Goal: Download file/media

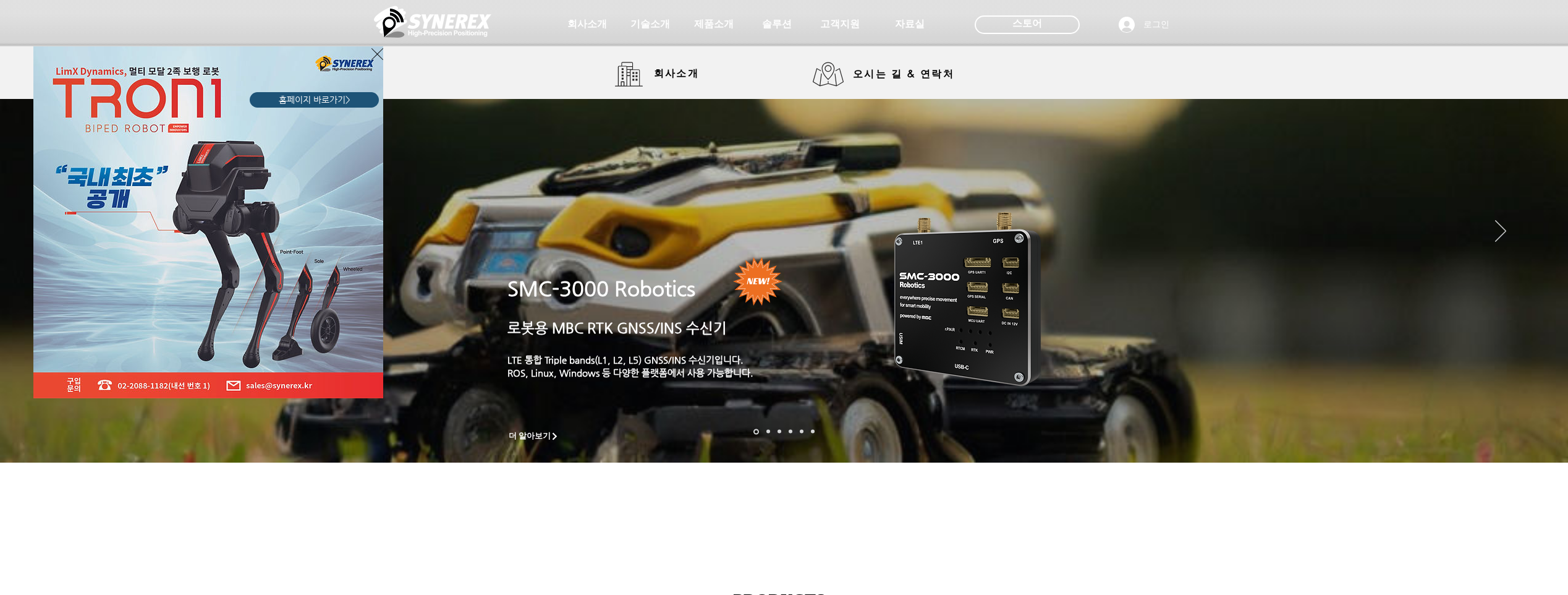
click at [724, 25] on div "LimX Dinamics" at bounding box center [784, 298] width 1568 height 595
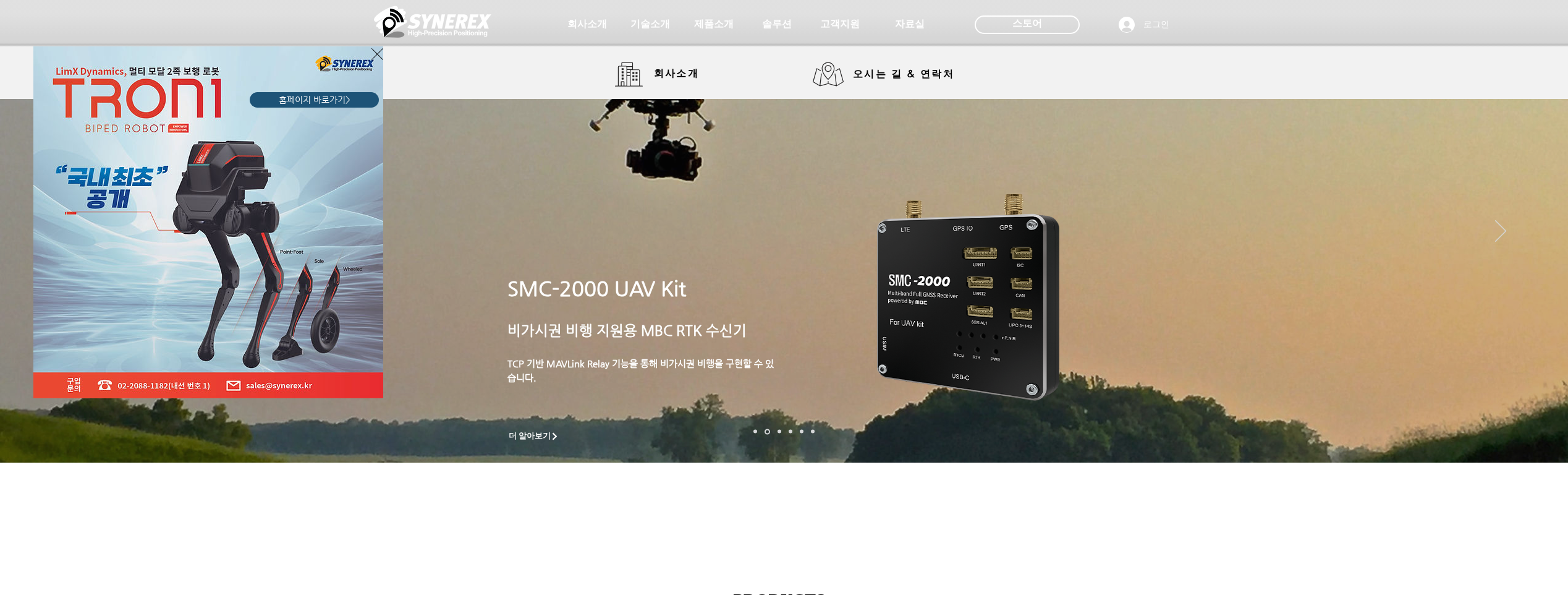
click at [370, 57] on img "LimX Dinamics" at bounding box center [208, 222] width 350 height 352
click at [378, 53] on icon "사이트로 돌아가기" at bounding box center [377, 54] width 11 height 16
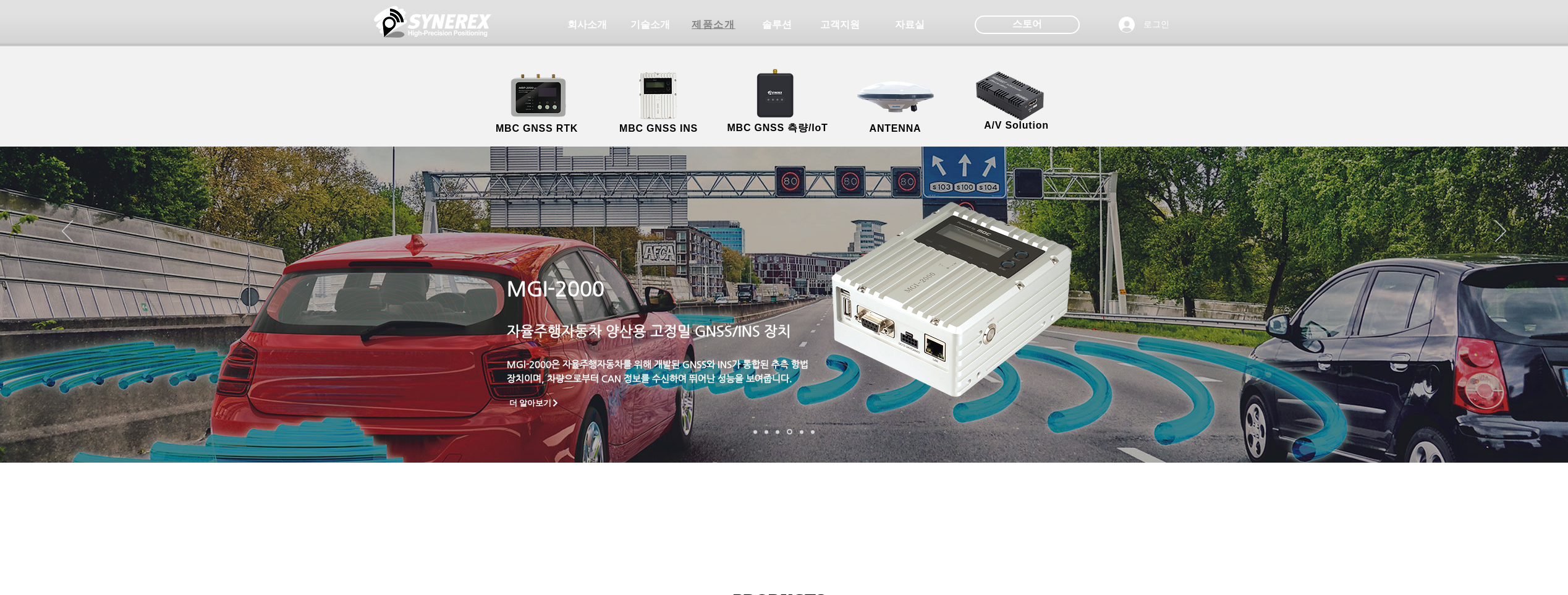
click at [718, 23] on span "제품소개" at bounding box center [713, 24] width 43 height 13
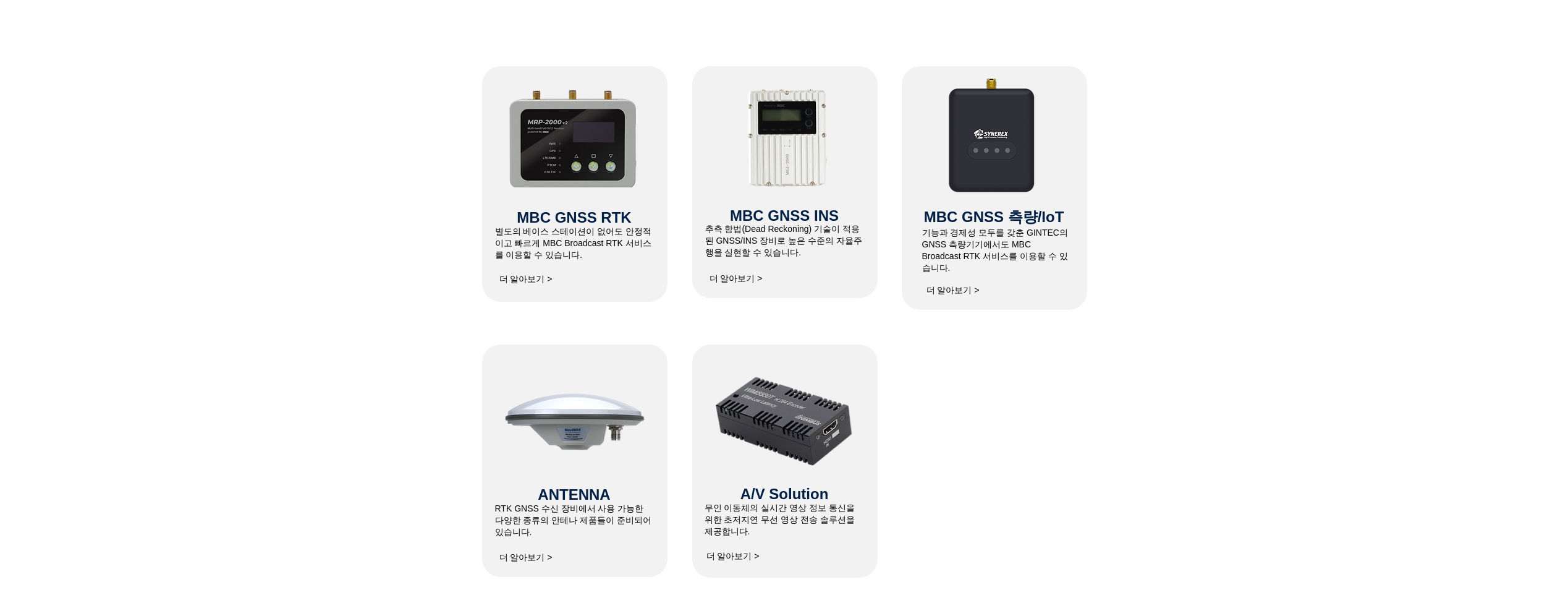
scroll to position [494, 0]
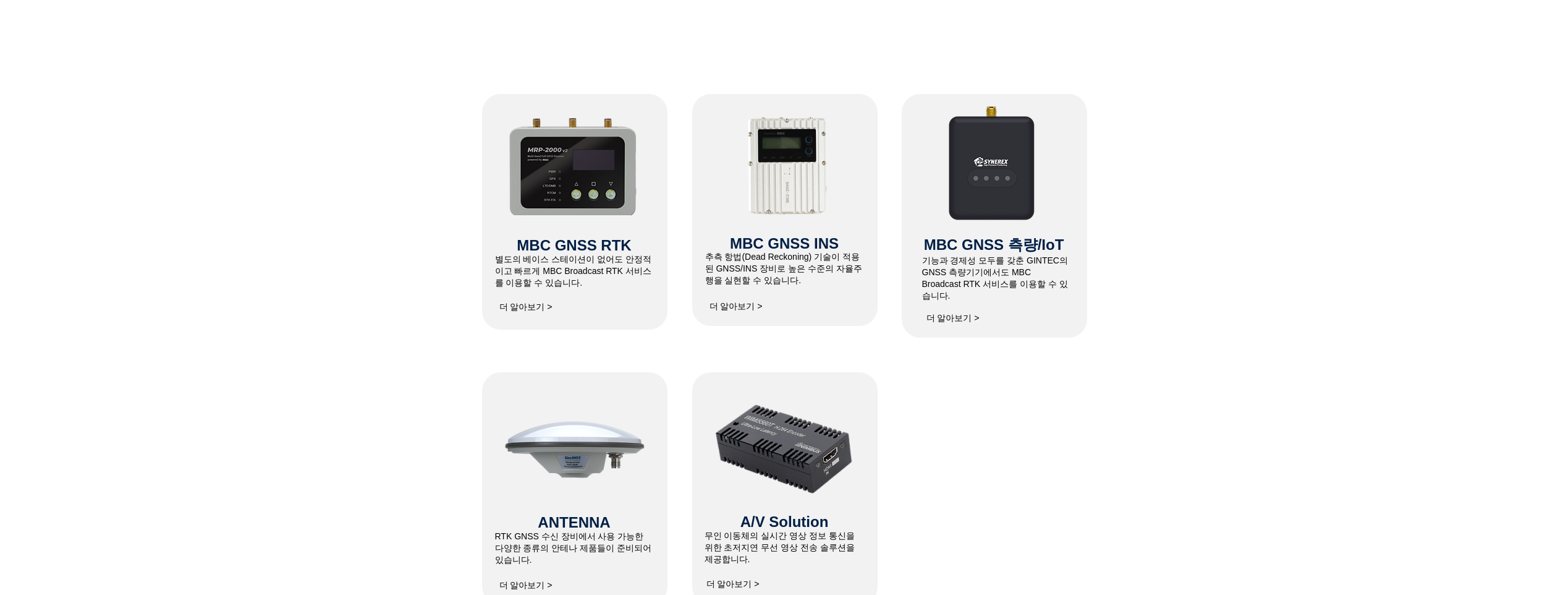
click at [737, 303] on span "더 알아보기 >" at bounding box center [736, 306] width 53 height 11
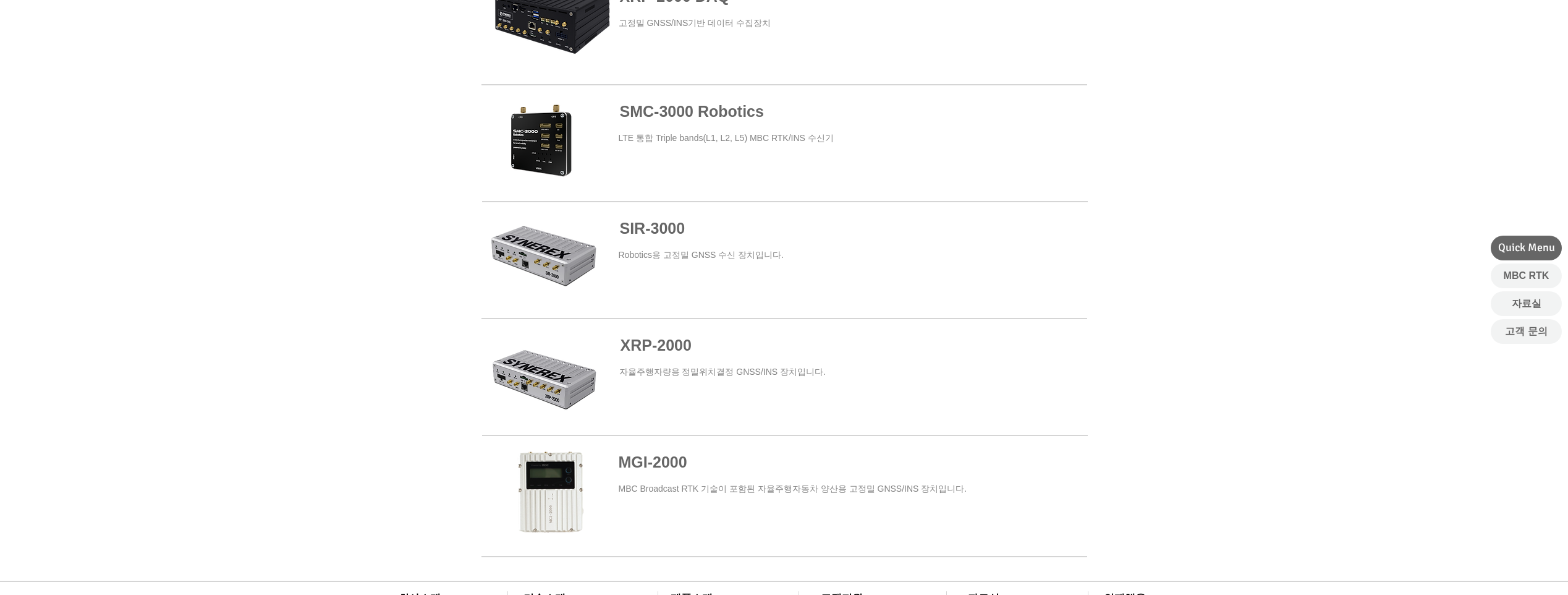
scroll to position [618, 0]
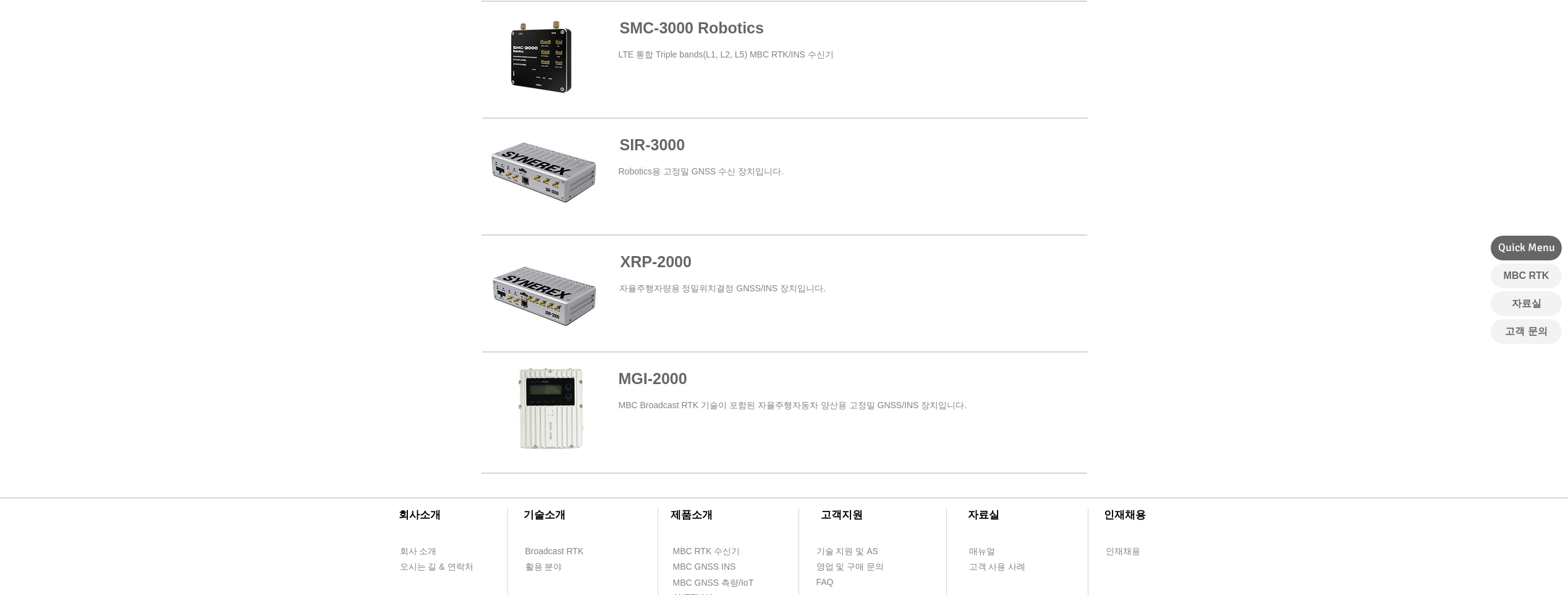
click at [633, 262] on span "XRP-2" at bounding box center [643, 262] width 46 height 18
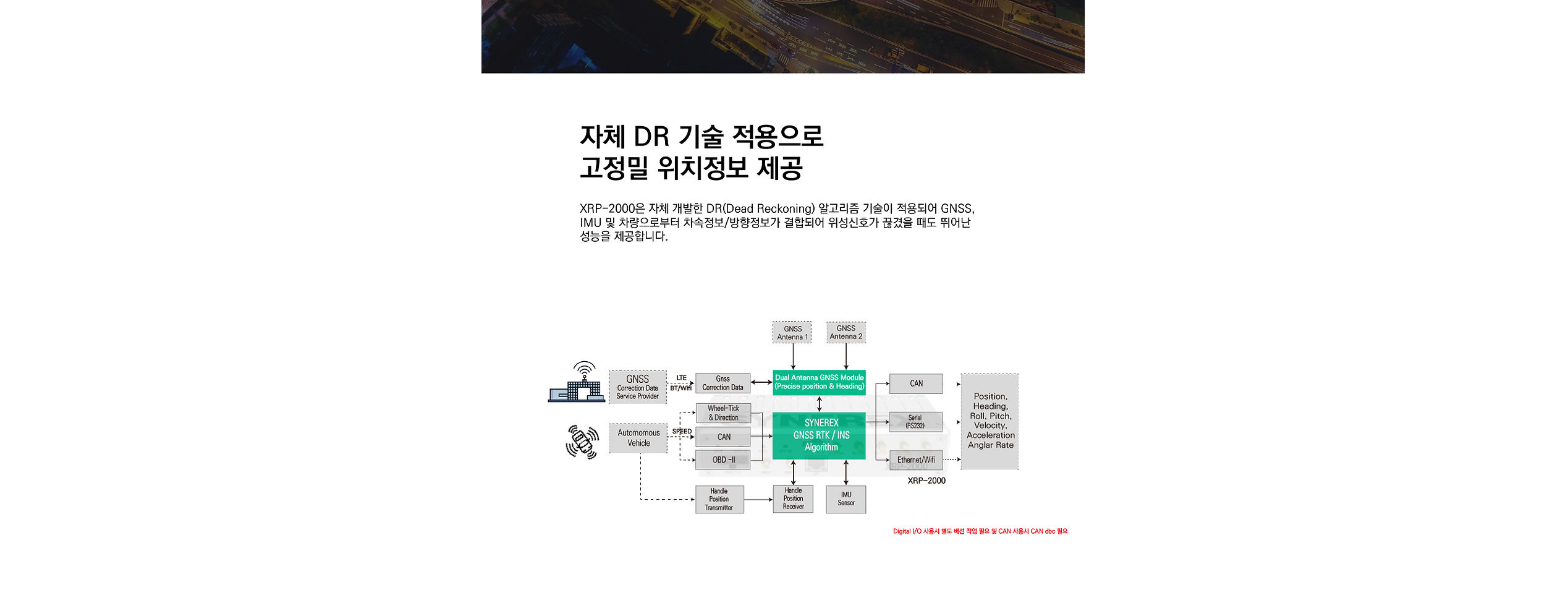
scroll to position [1237, 0]
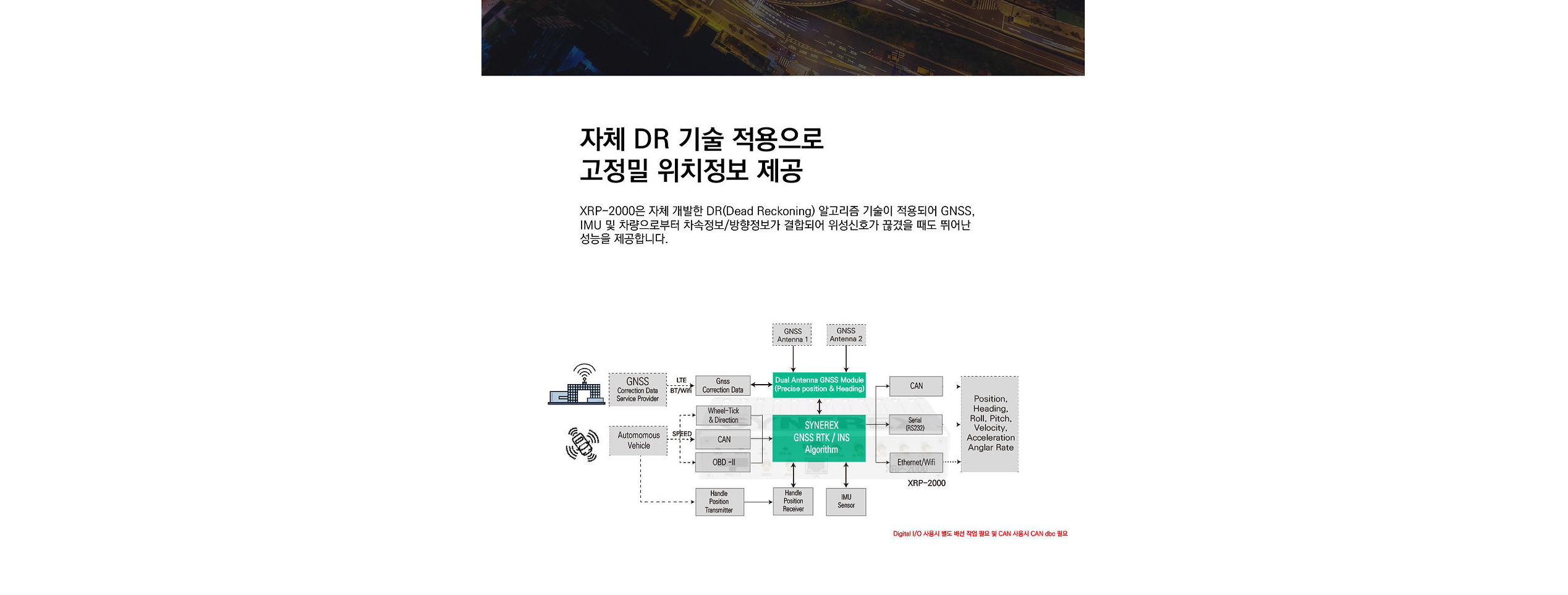
scroll to position [618, 0]
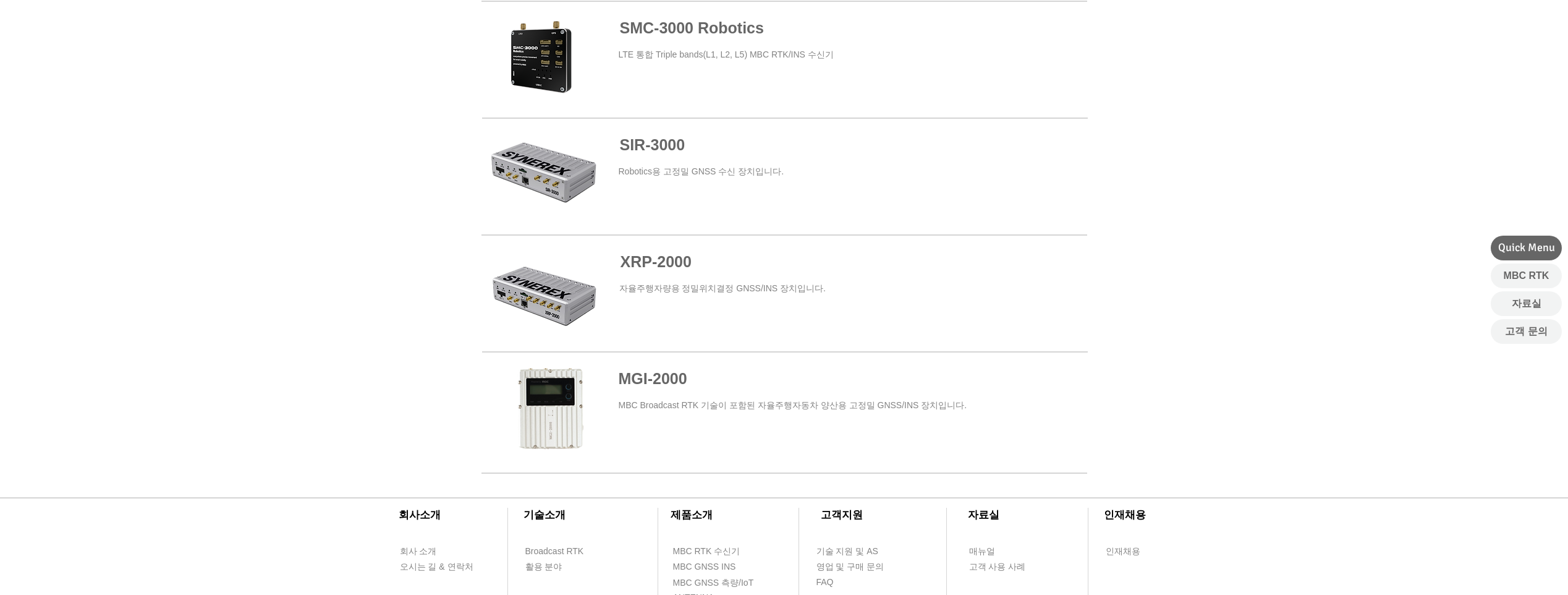
click at [665, 145] on span "SIR-3000" at bounding box center [652, 145] width 66 height 18
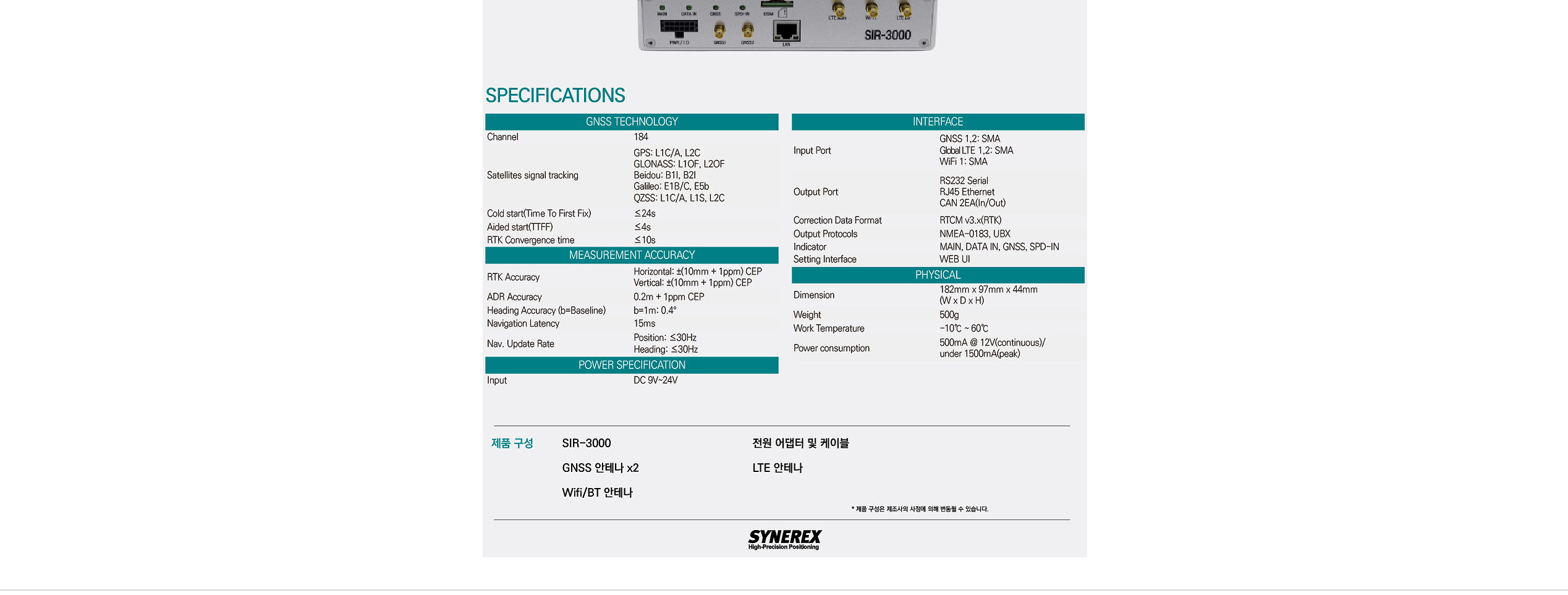
scroll to position [3709, 0]
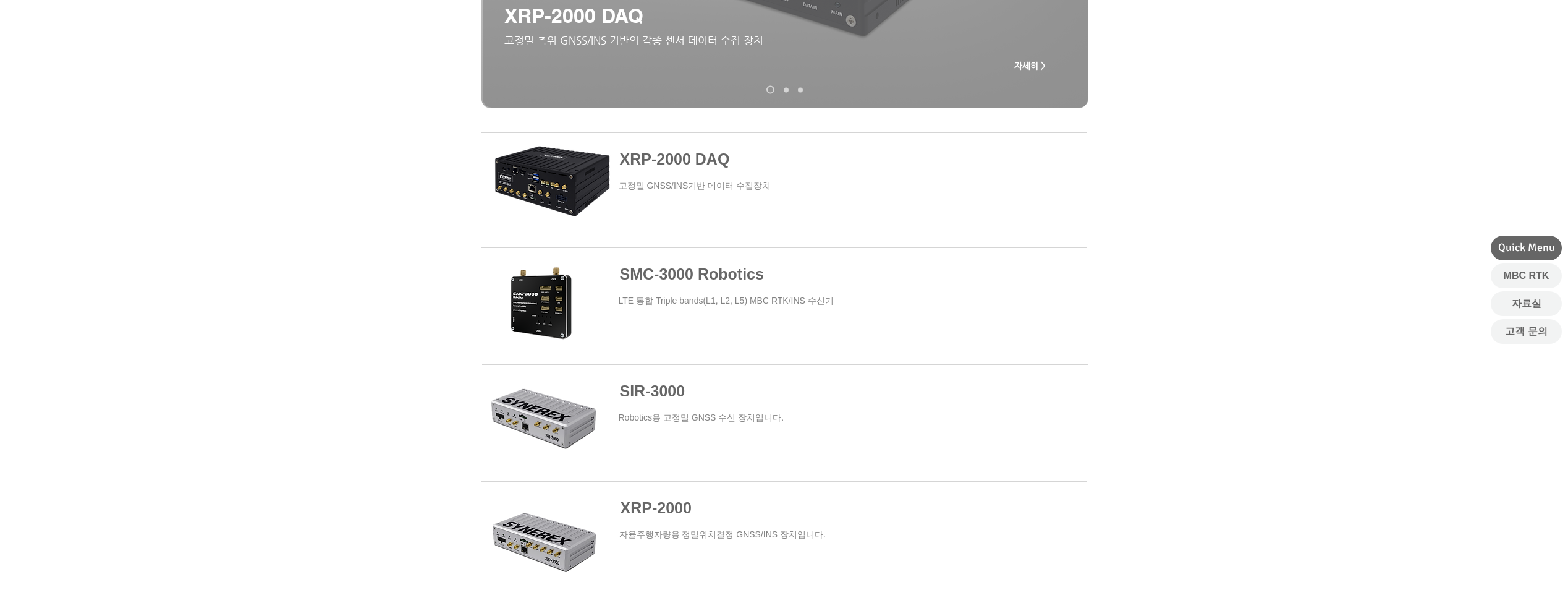
scroll to position [371, 0]
click at [672, 162] on span at bounding box center [785, 191] width 606 height 112
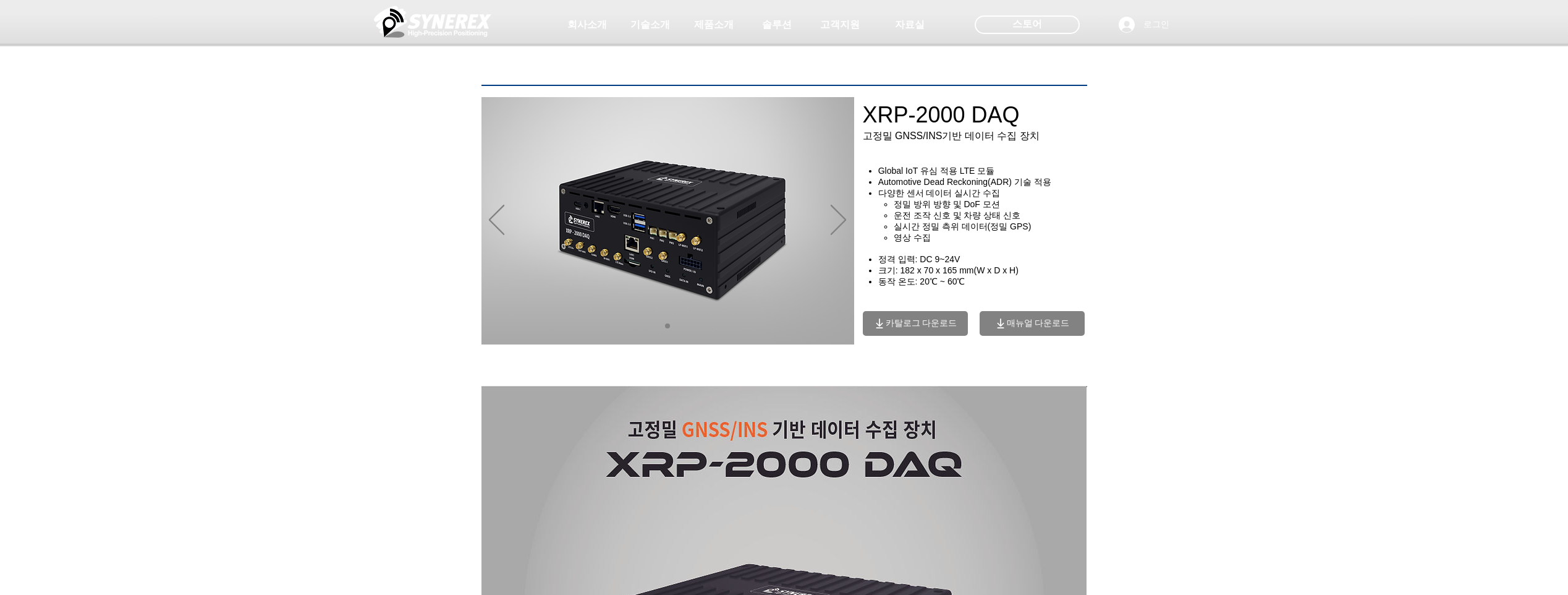
drag, startPoint x: 877, startPoint y: 170, endPoint x: 1022, endPoint y: 243, distance: 162.3
drag, startPoint x: 1022, startPoint y: 243, endPoint x: 985, endPoint y: 246, distance: 37.1
click at [985, 243] on h4 "영상 수집" at bounding box center [995, 238] width 203 height 11
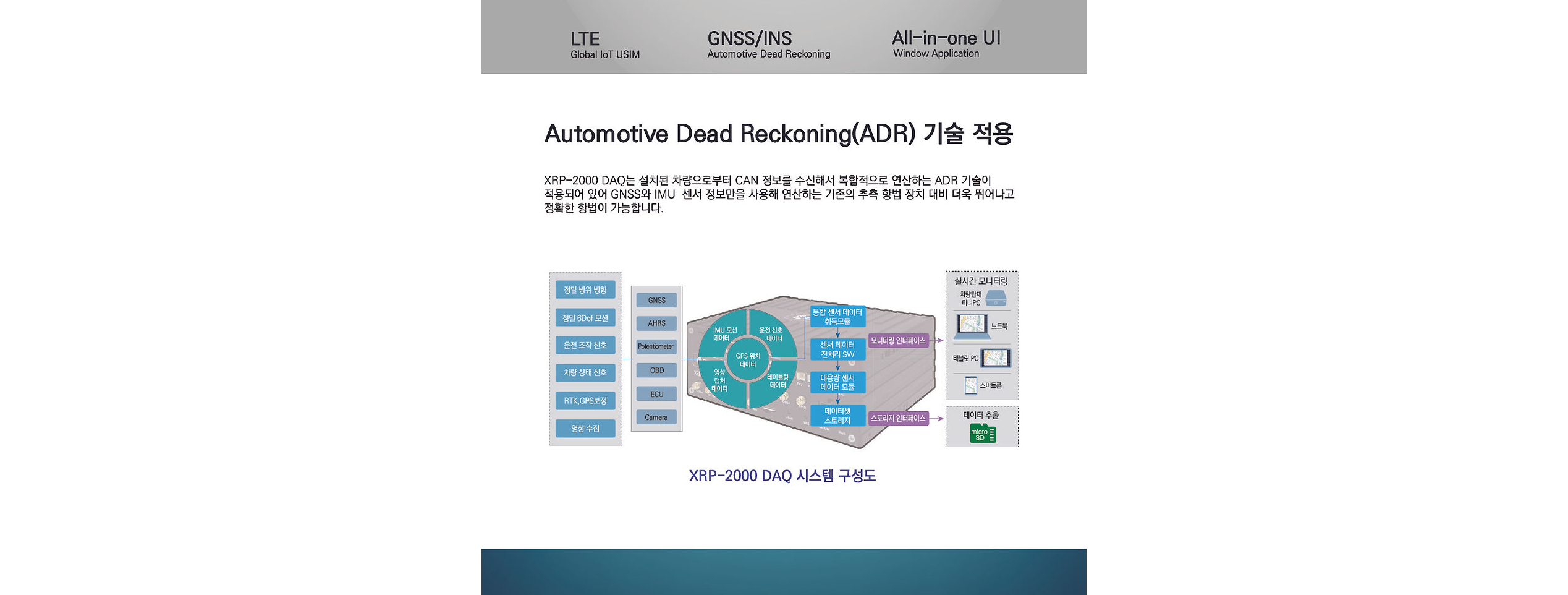
scroll to position [804, 0]
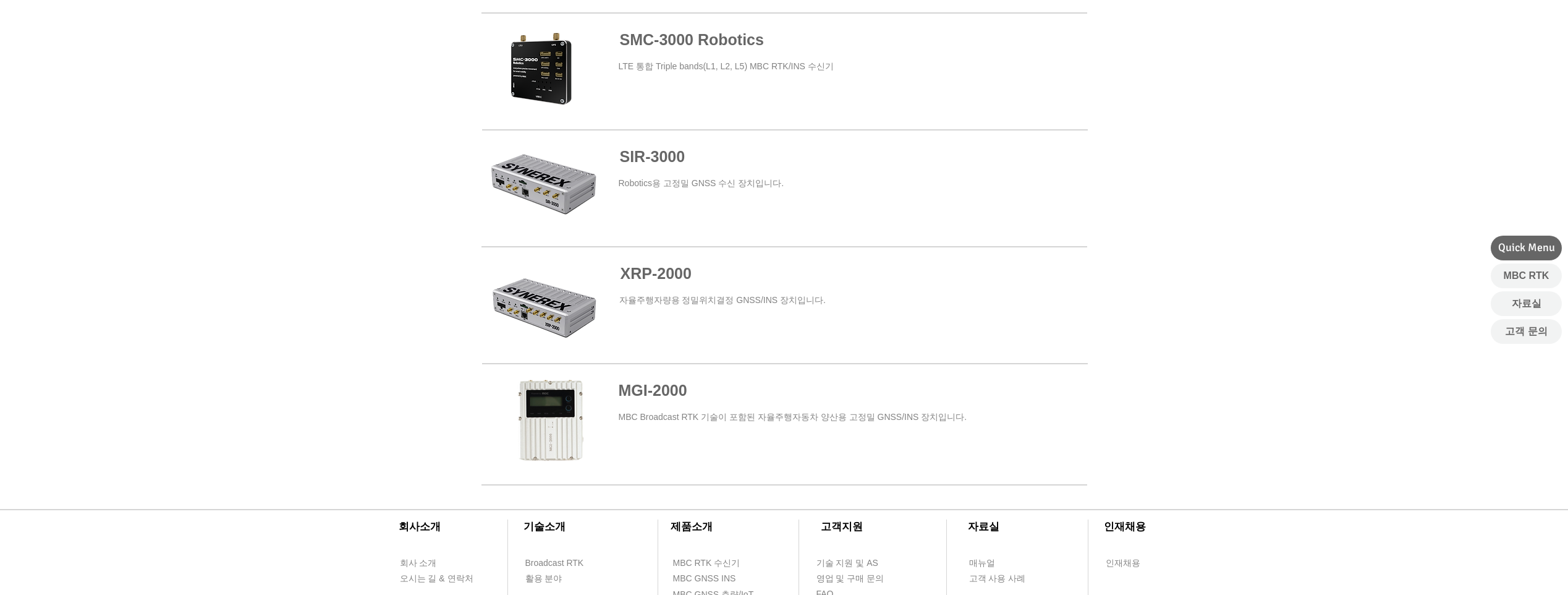
scroll to position [618, 0]
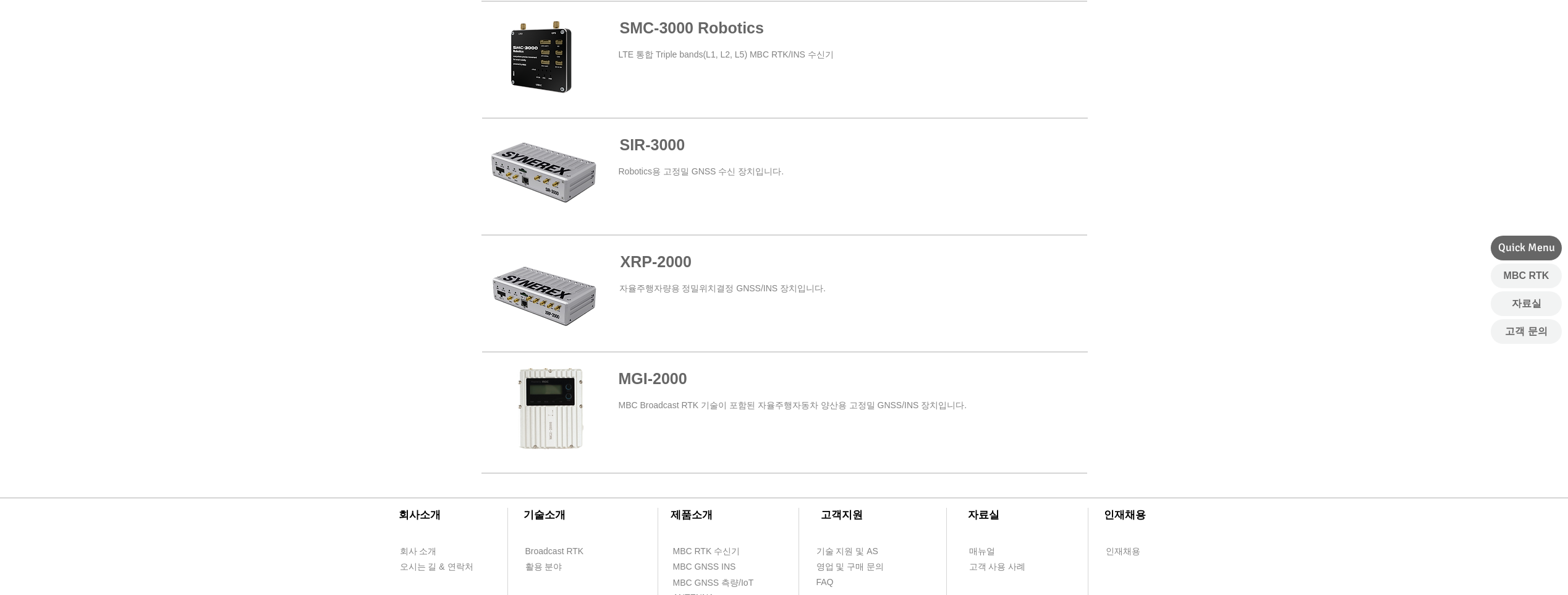
click at [662, 264] on span "XRP-2" at bounding box center [643, 262] width 46 height 18
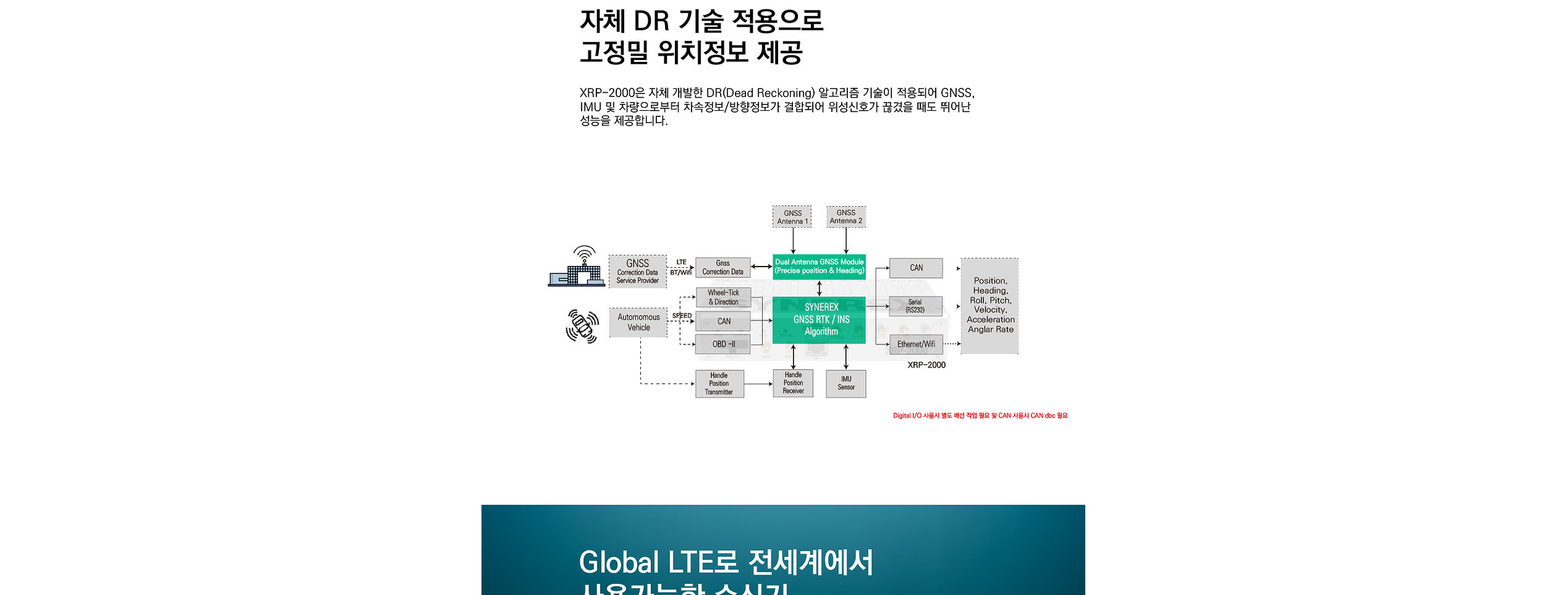
scroll to position [1360, 0]
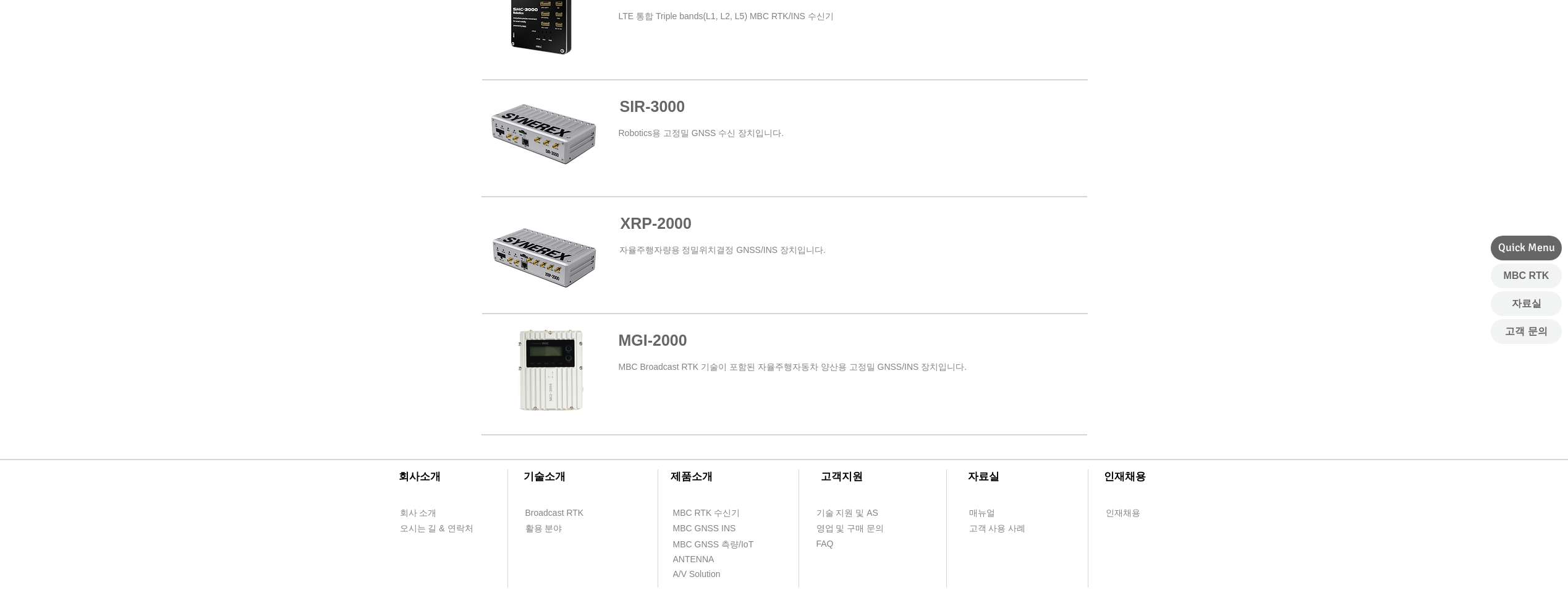
scroll to position [640, 0]
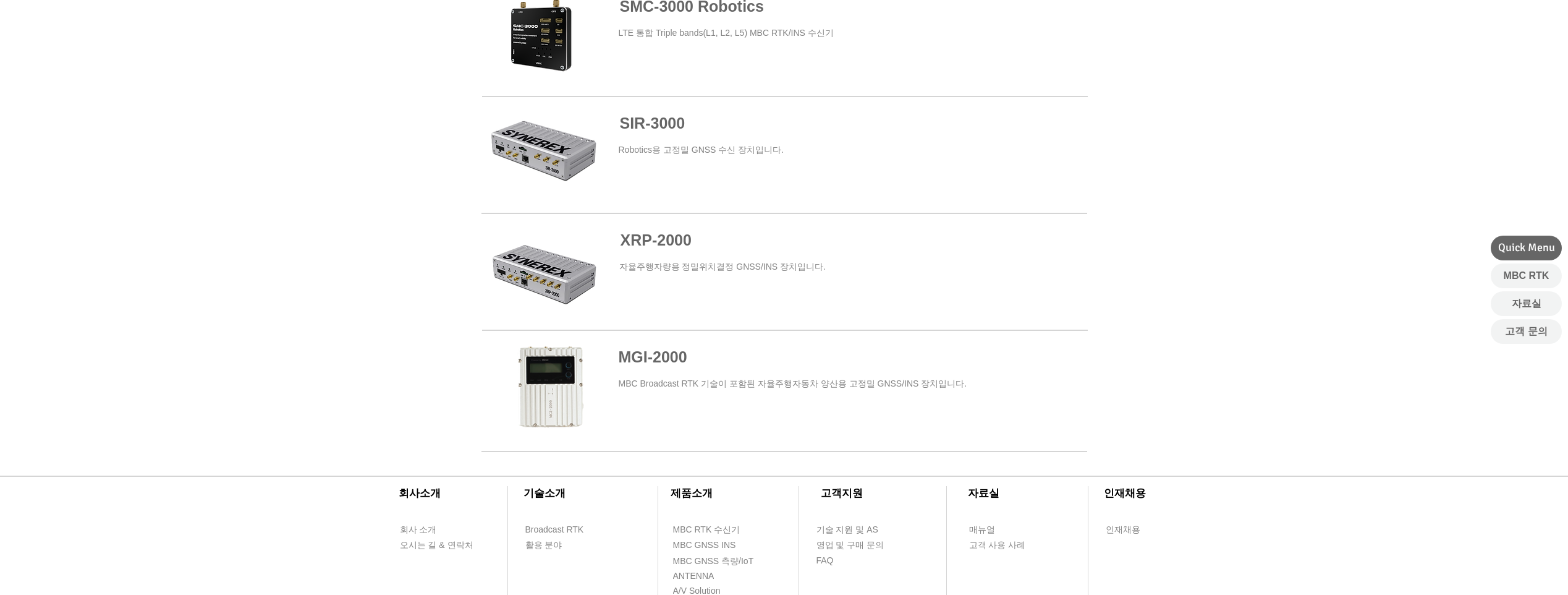
click at [644, 357] on span at bounding box center [784, 388] width 606 height 112
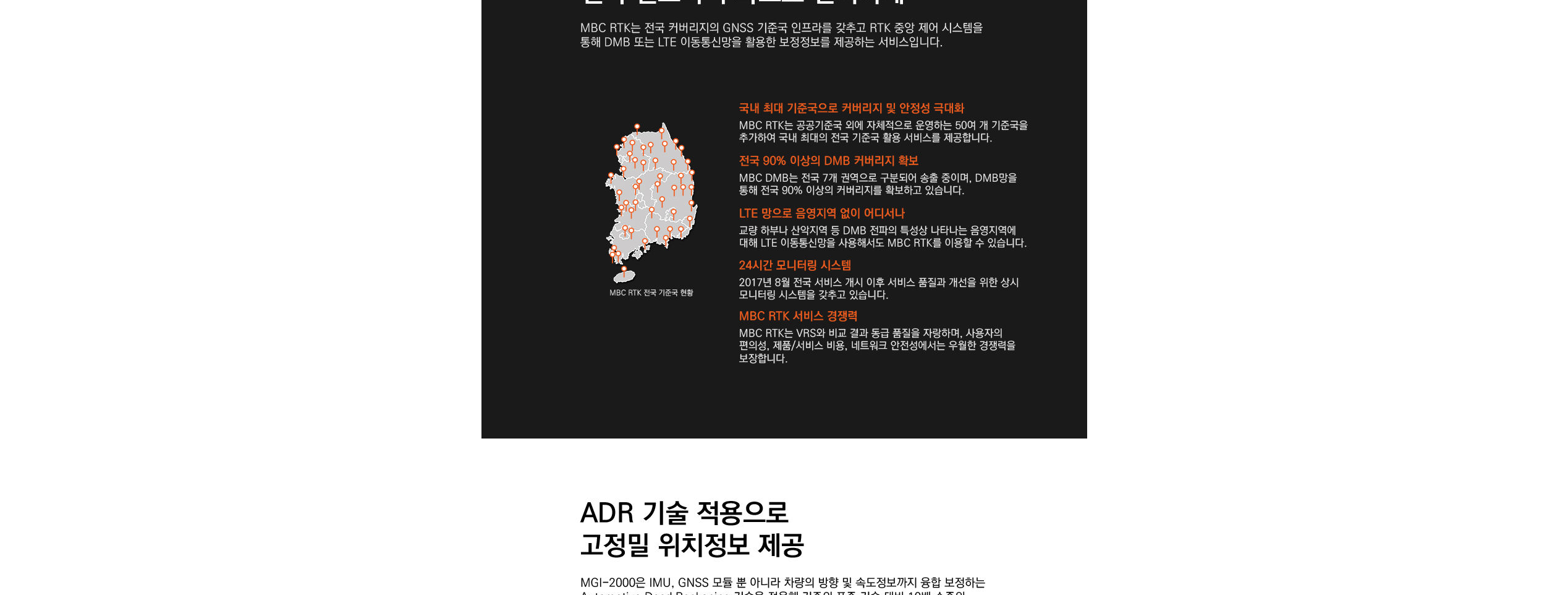
scroll to position [1793, 0]
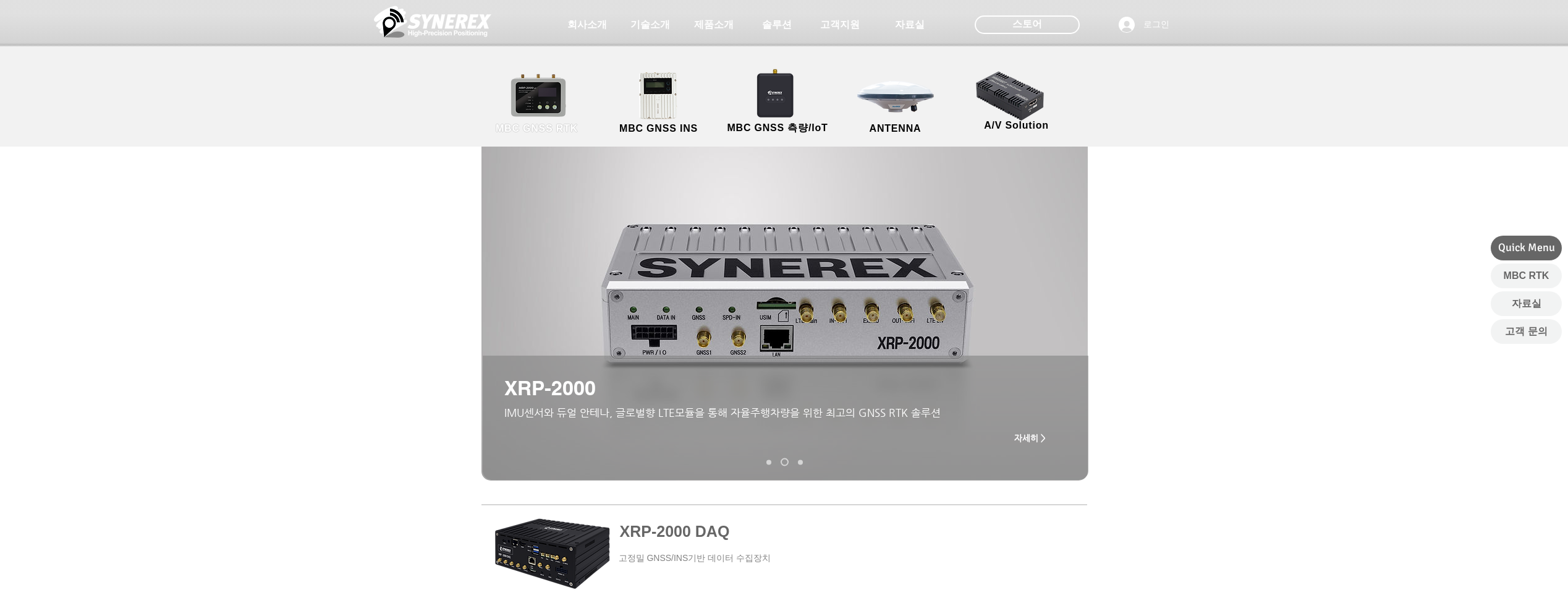
click at [544, 97] on link "MBC GNSS RTK" at bounding box center [537, 103] width 112 height 65
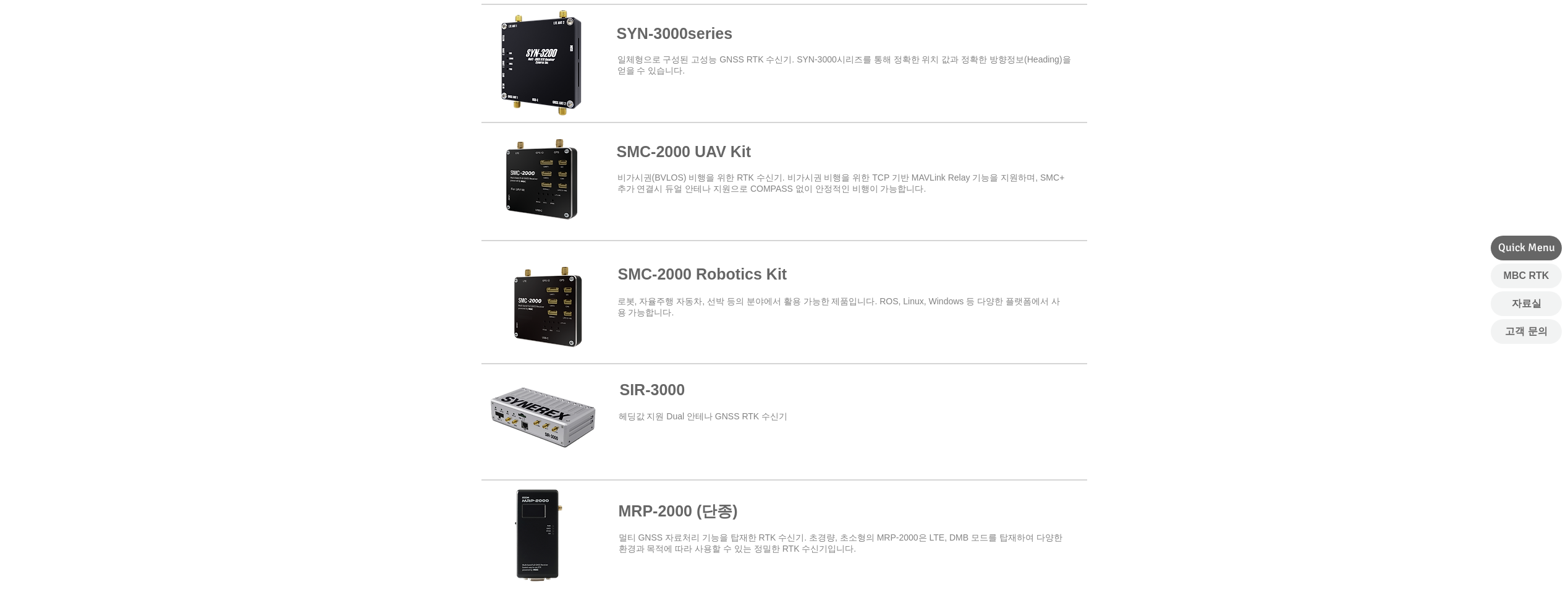
scroll to position [556, 0]
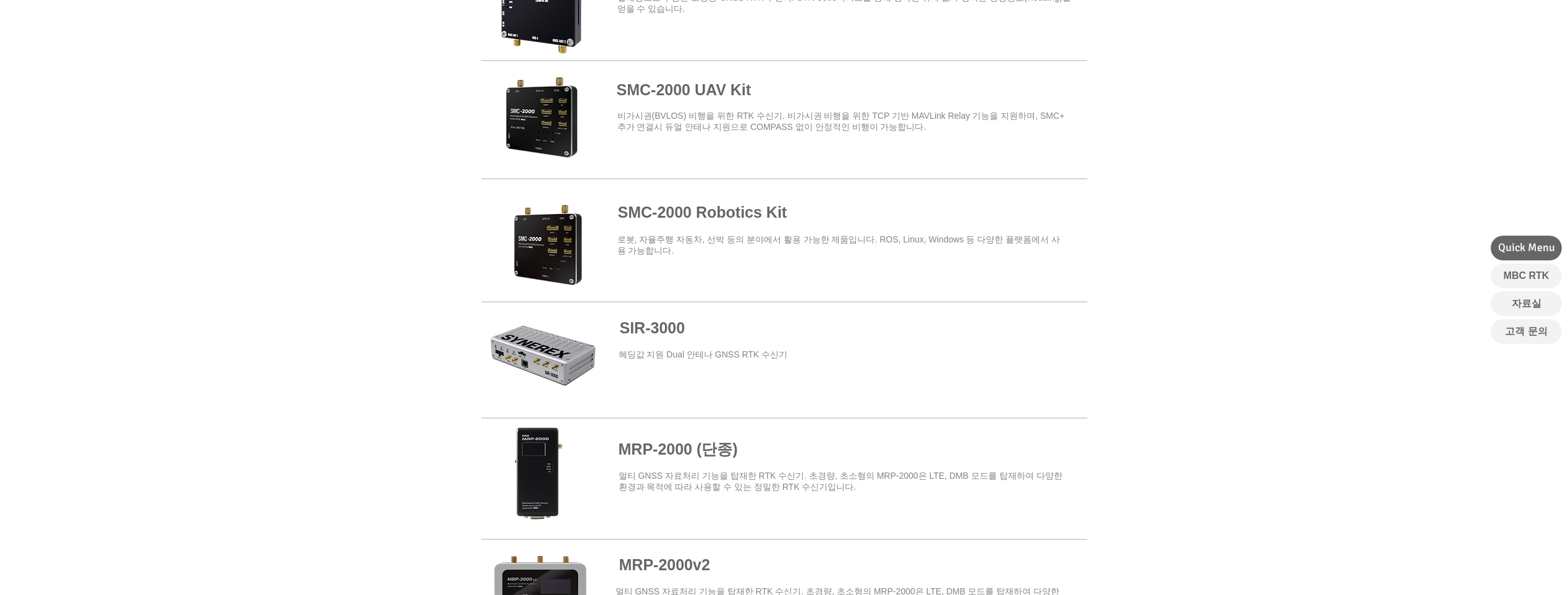
click at [546, 358] on span at bounding box center [784, 360] width 606 height 112
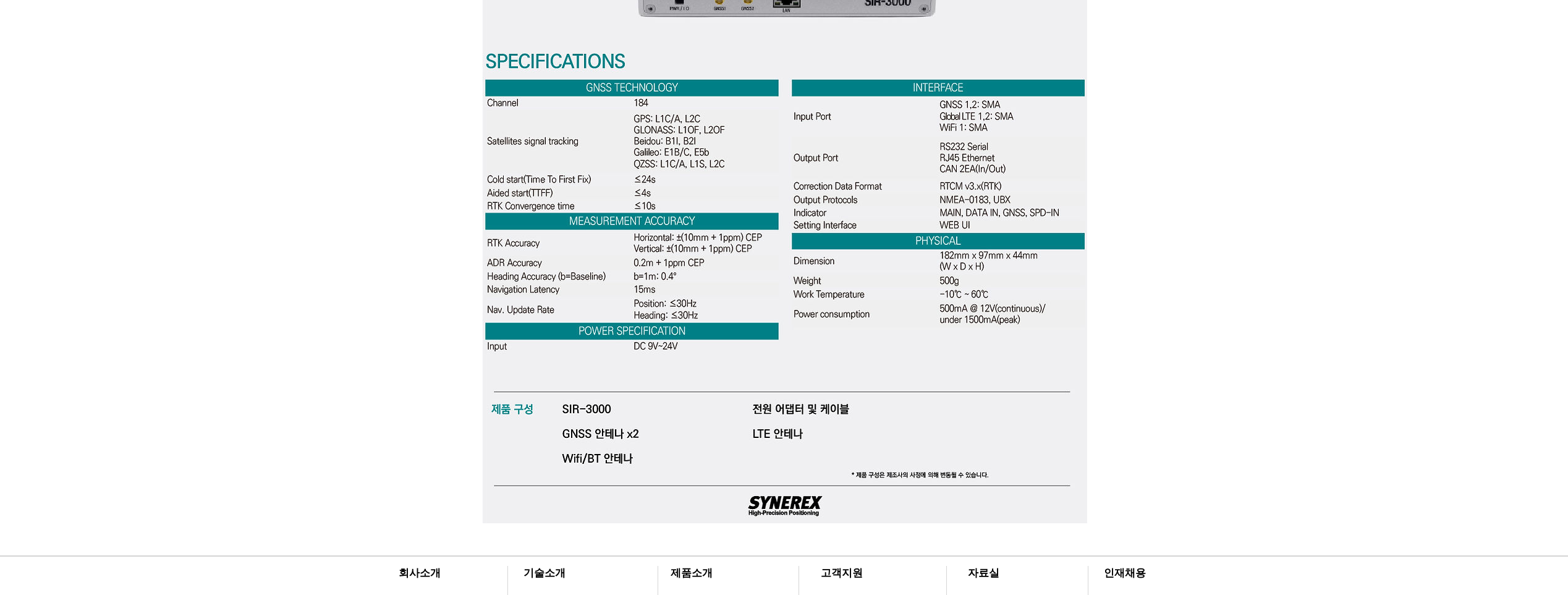
scroll to position [3648, 0]
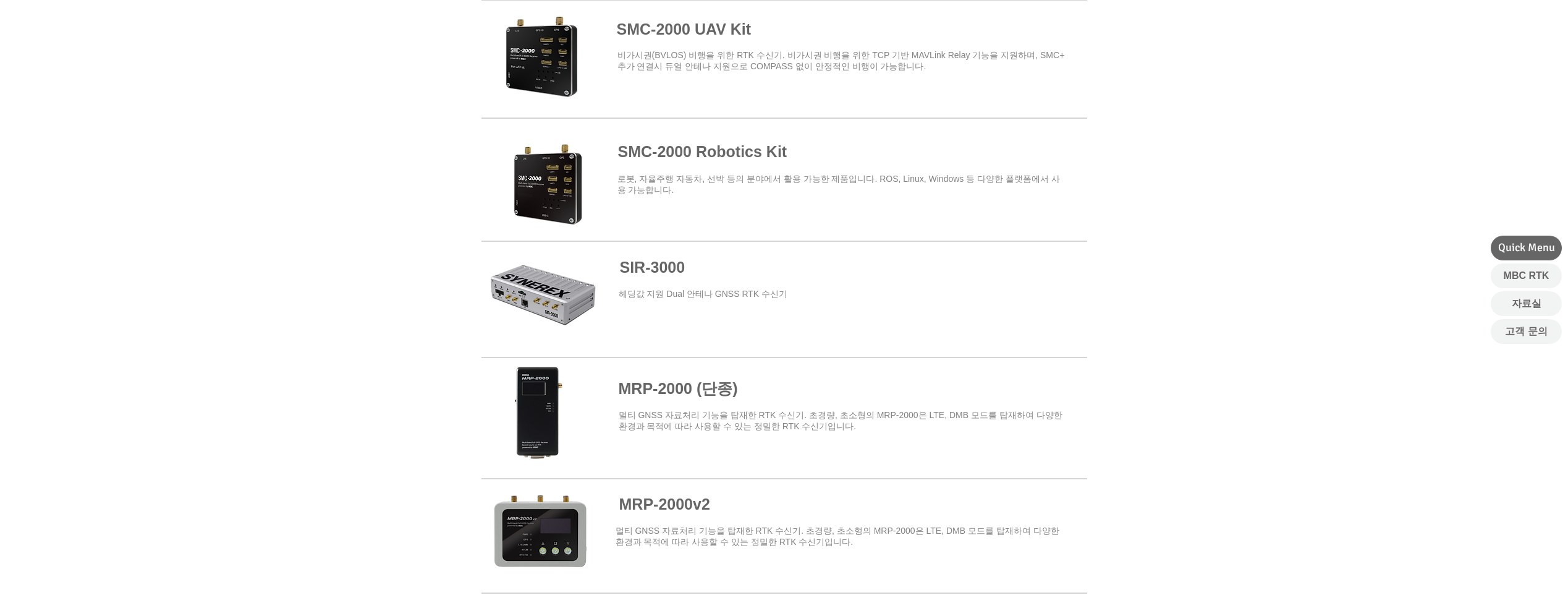
scroll to position [618, 0]
click at [691, 389] on span at bounding box center [784, 412] width 606 height 108
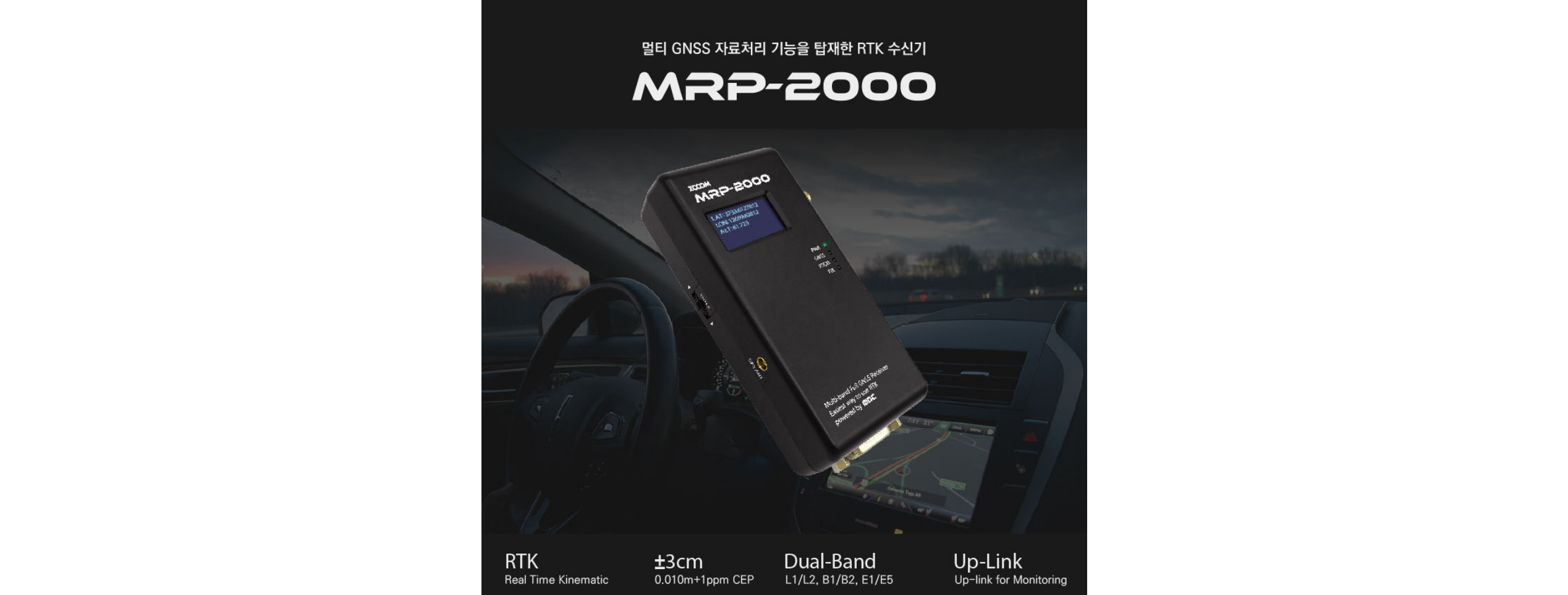
scroll to position [618, 0]
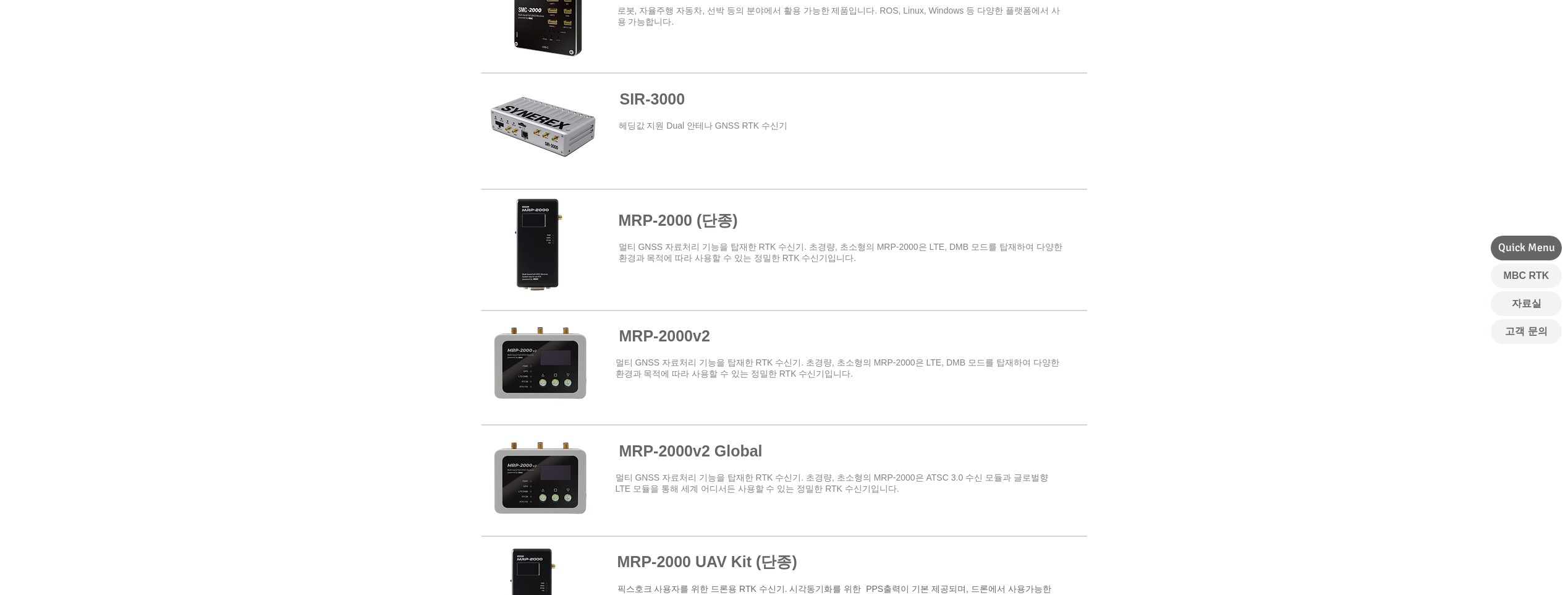
scroll to position [804, 0]
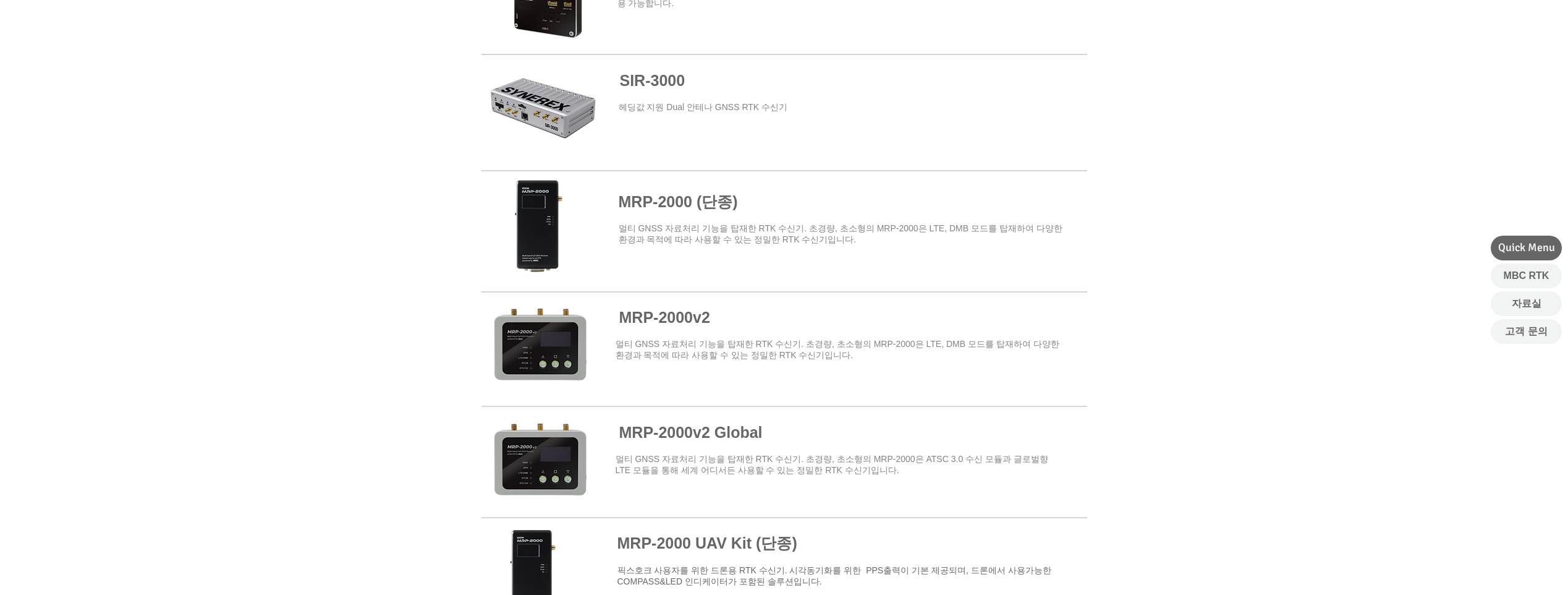
click at [681, 324] on span at bounding box center [784, 348] width 606 height 108
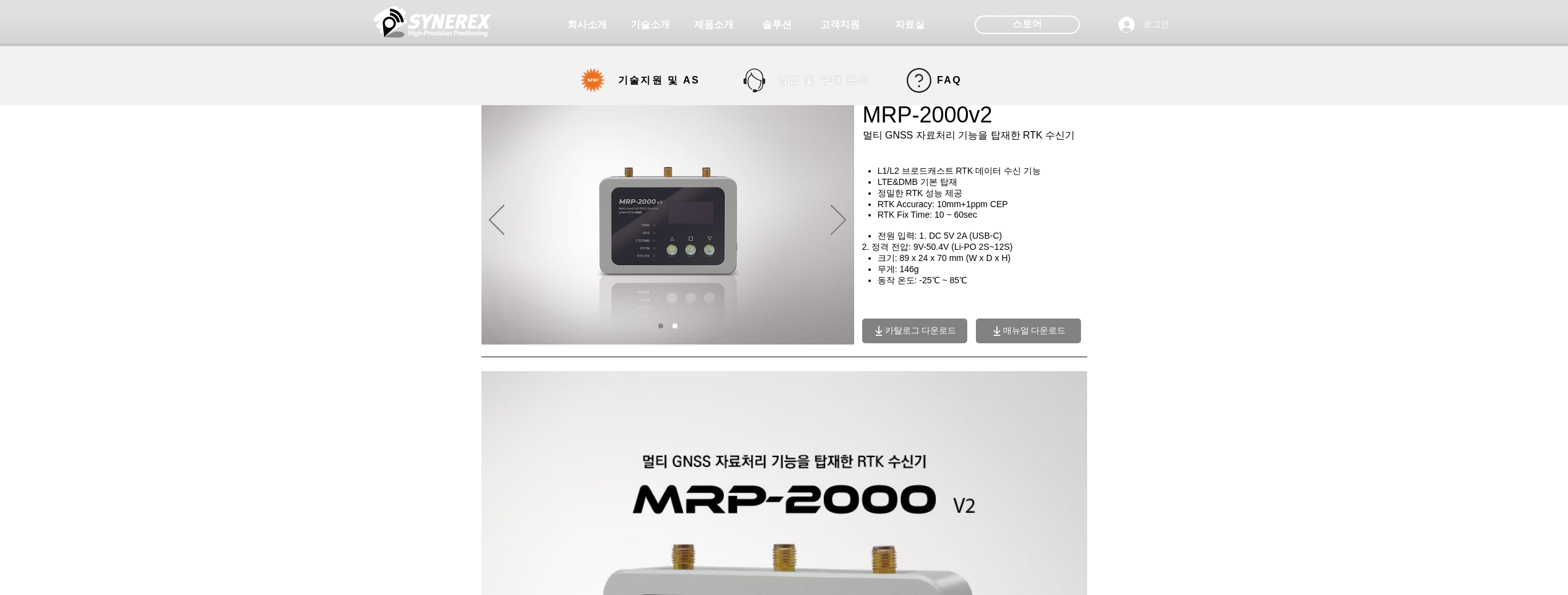
click at [833, 80] on span "영업 및 구매 문의" at bounding box center [823, 80] width 92 height 13
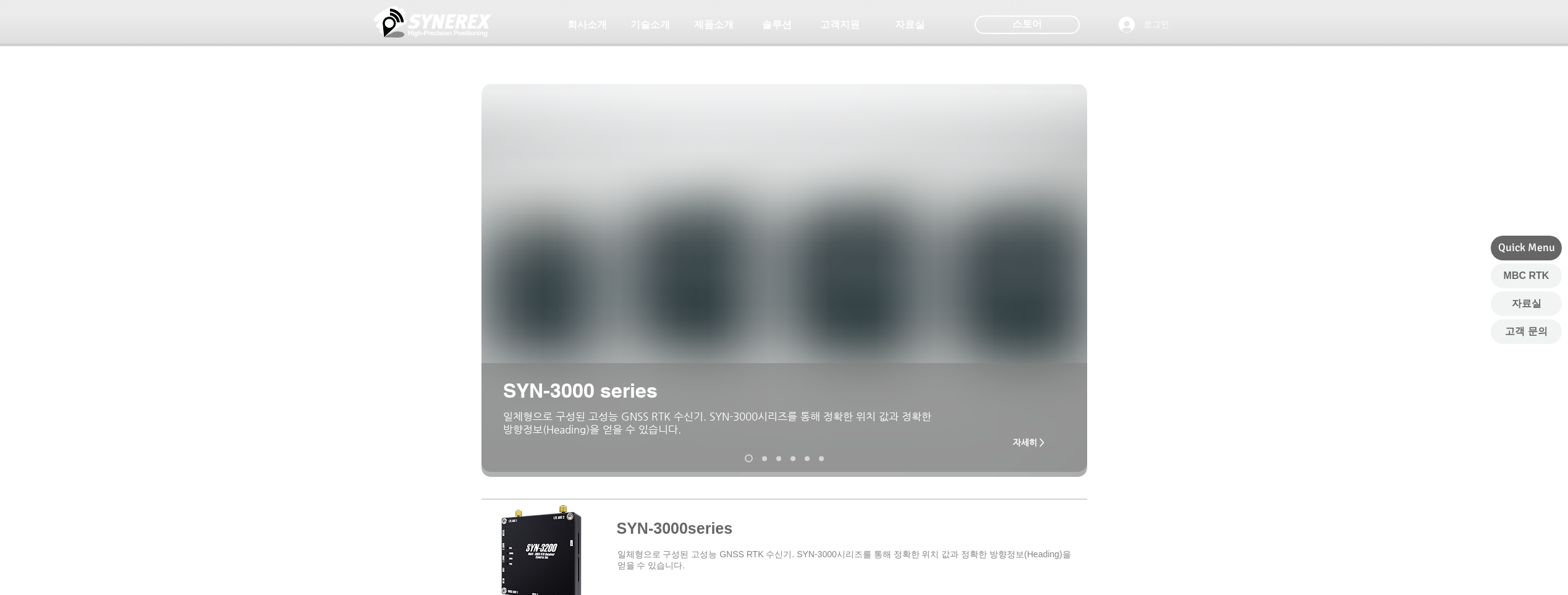
scroll to position [804, 0]
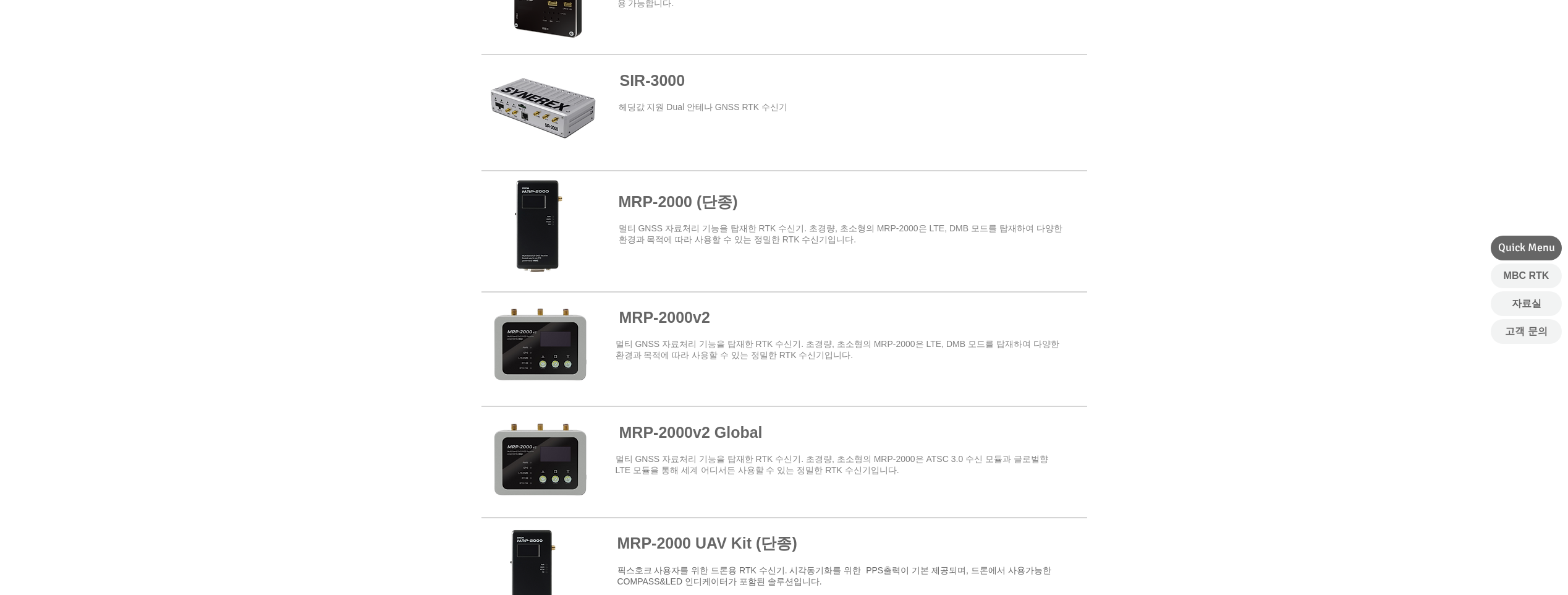
click at [698, 199] on span at bounding box center [784, 227] width 606 height 108
click at [682, 323] on span at bounding box center [784, 348] width 606 height 108
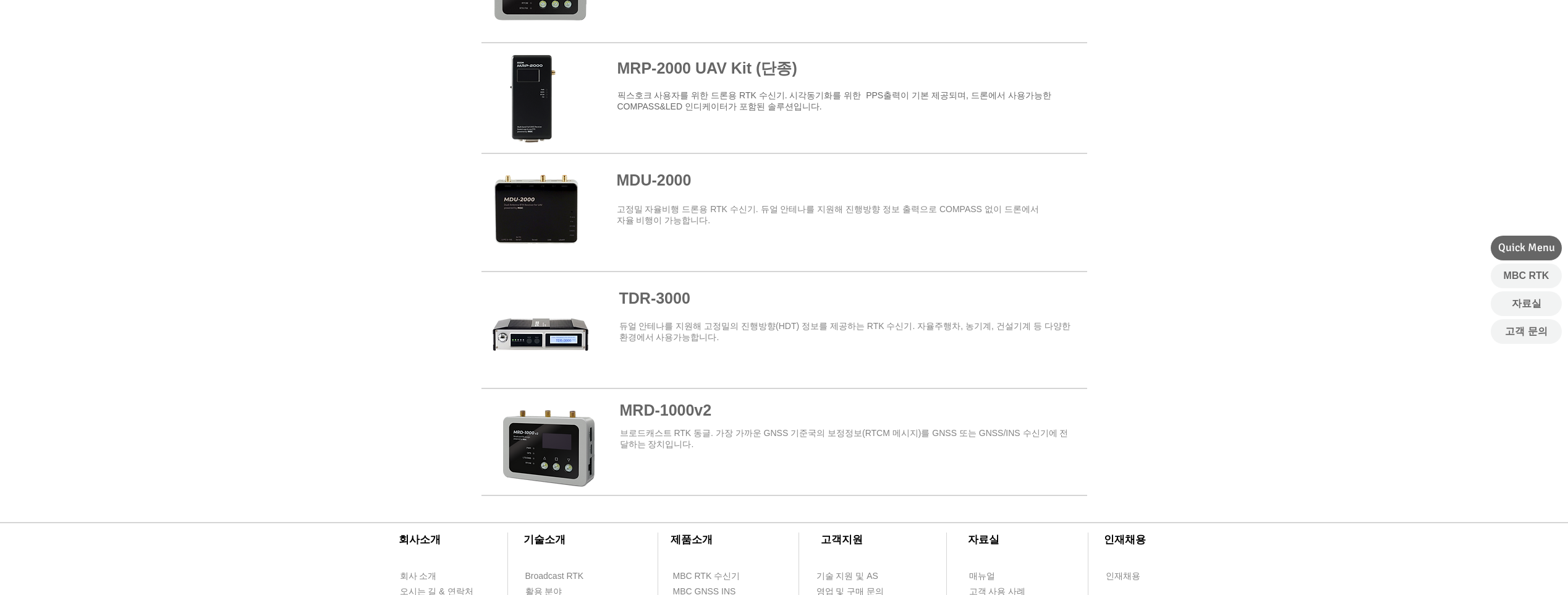
scroll to position [1298, 0]
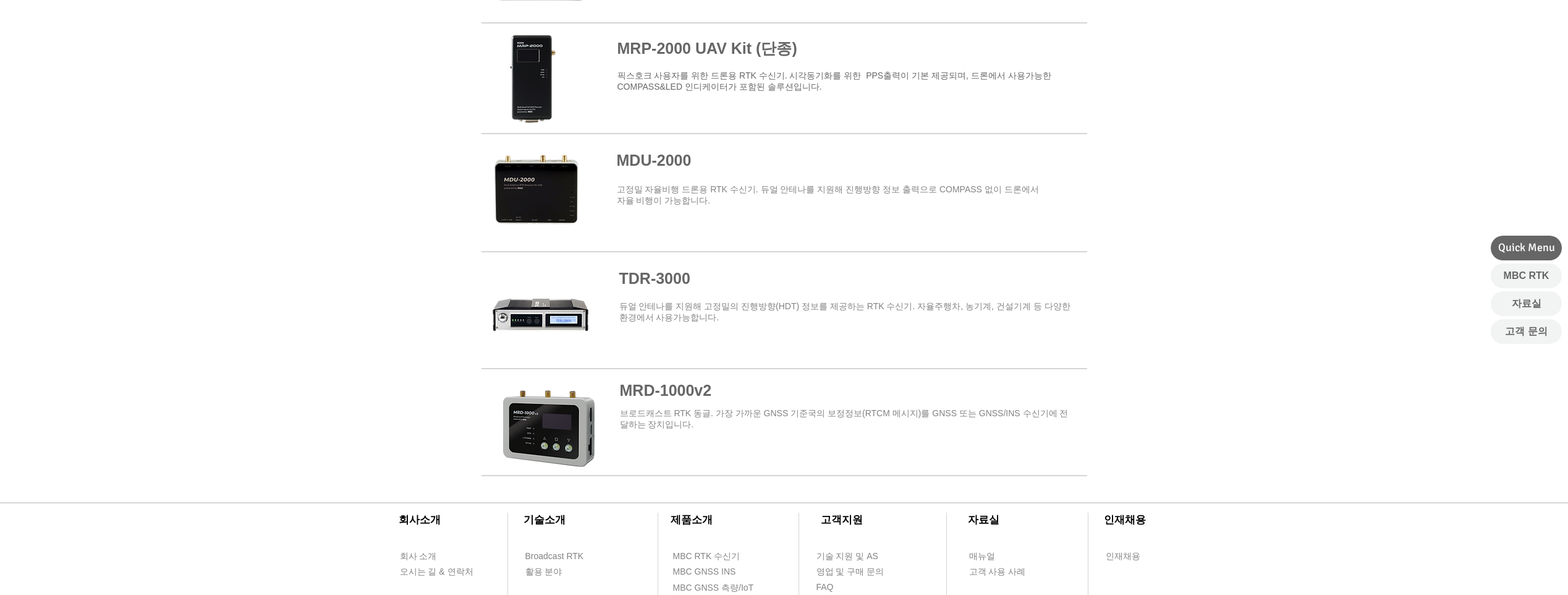
click at [660, 278] on span at bounding box center [784, 303] width 606 height 99
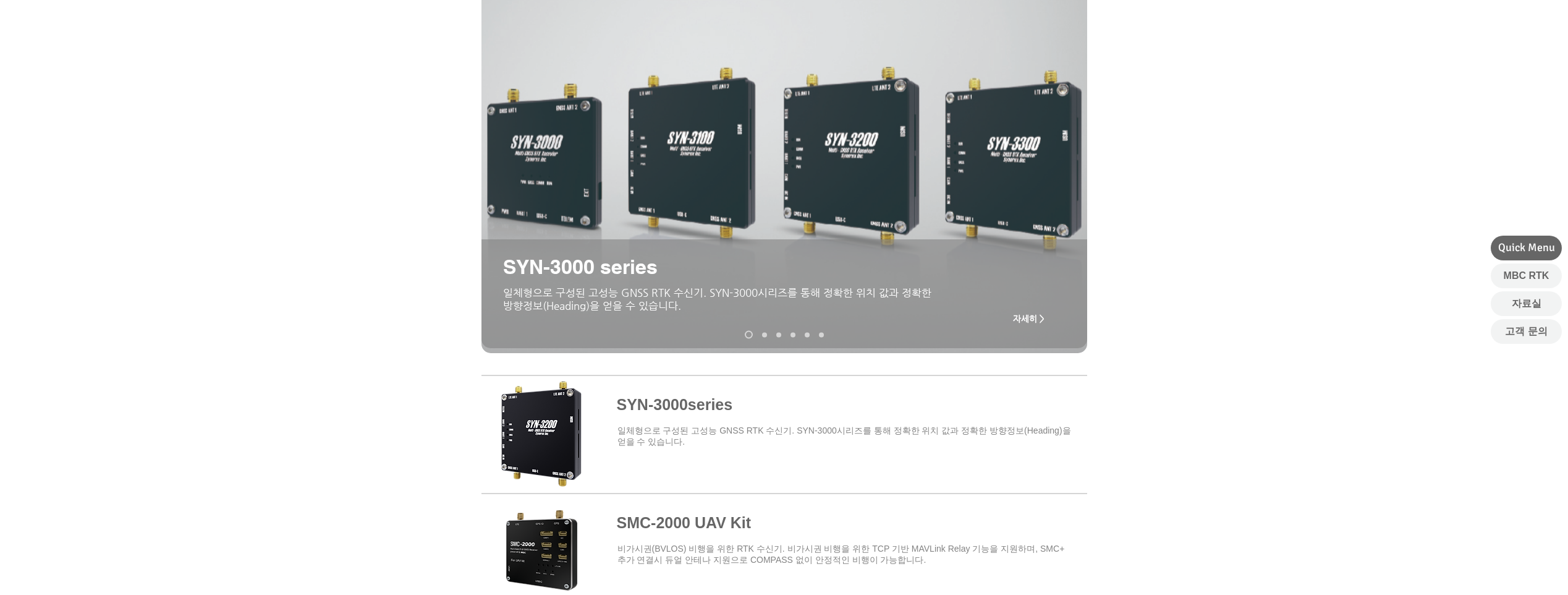
scroll to position [0, 0]
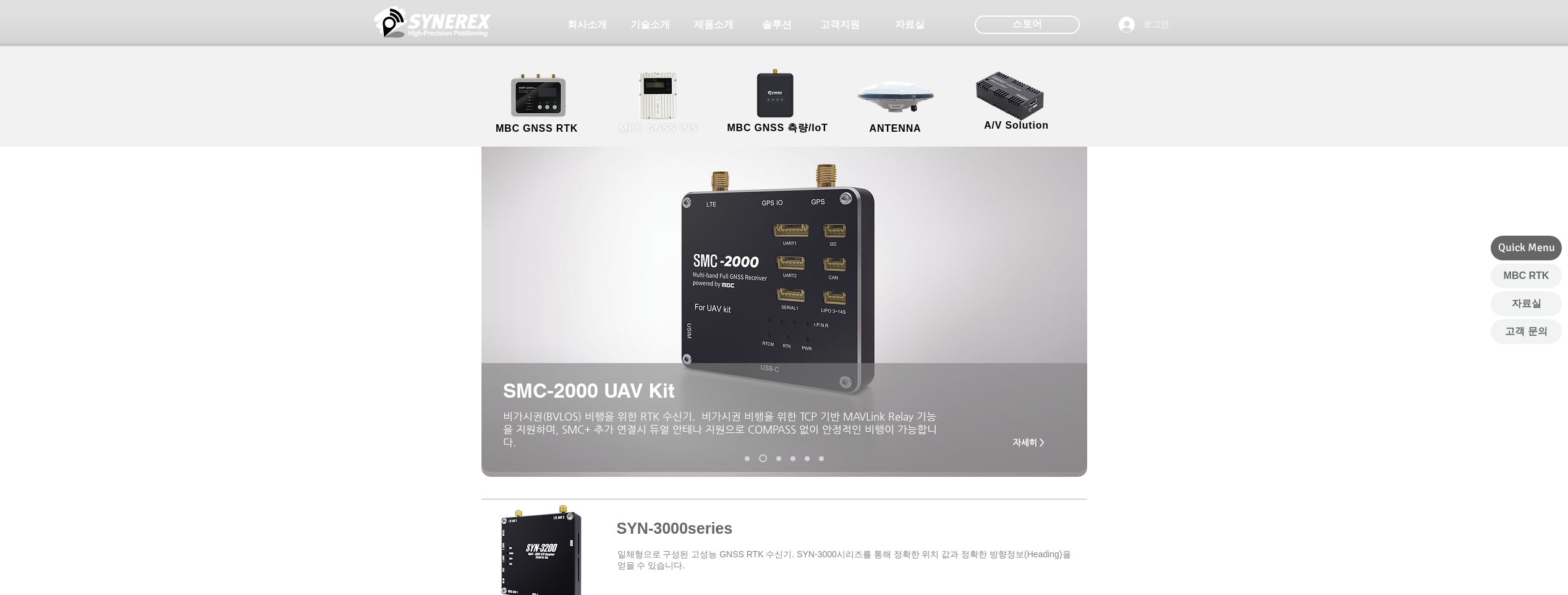
click at [665, 105] on link "MBC GNSS INS" at bounding box center [658, 103] width 112 height 65
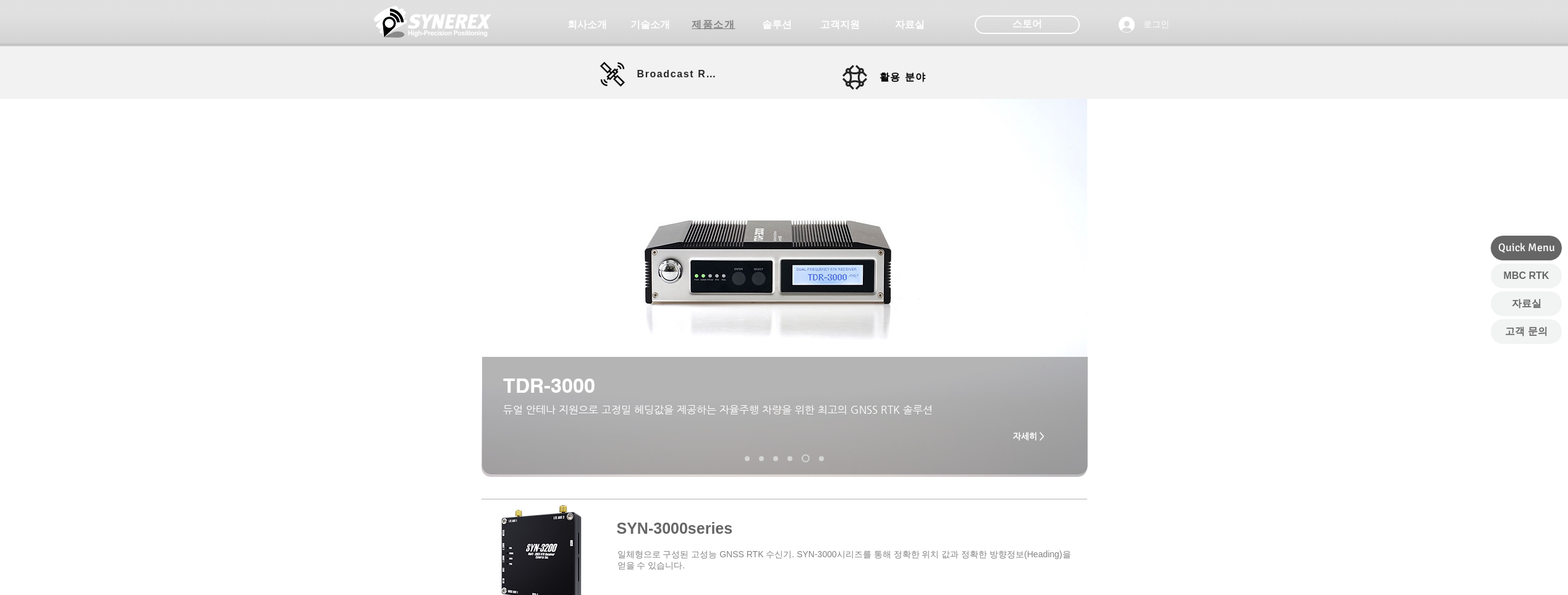
click at [704, 26] on span "제품소개" at bounding box center [713, 24] width 43 height 13
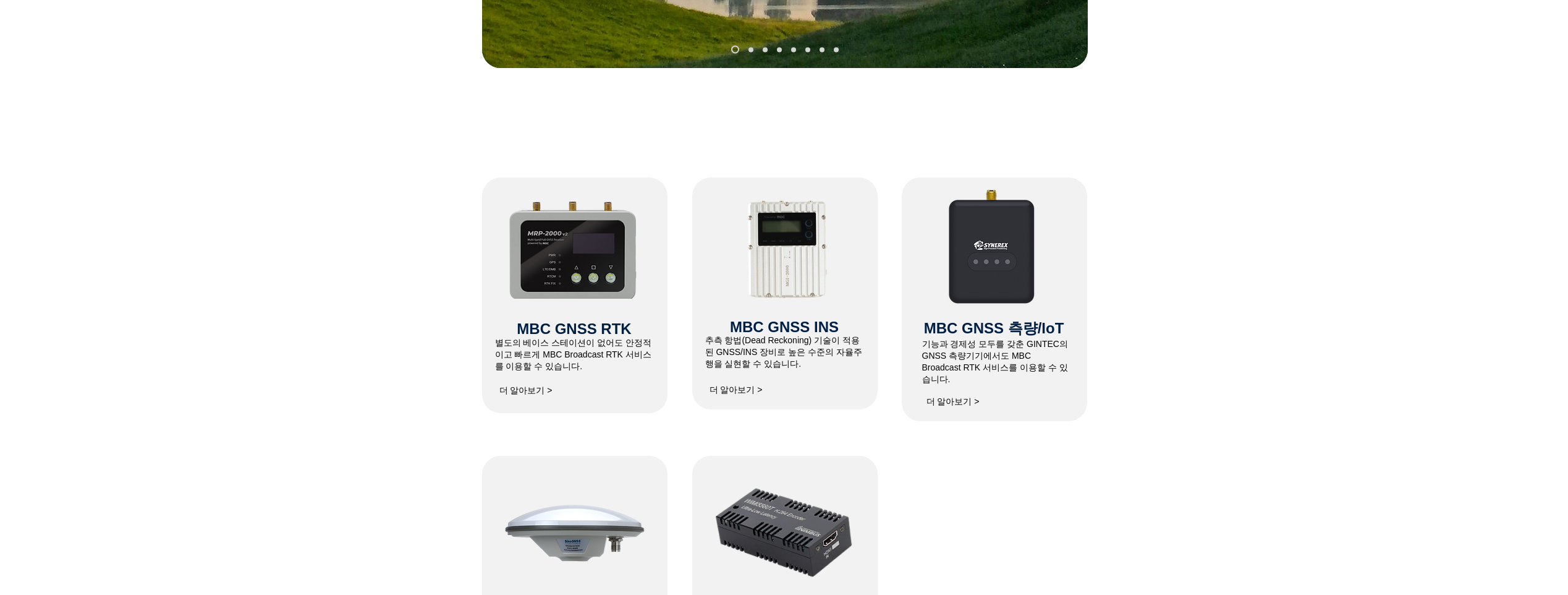
scroll to position [433, 0]
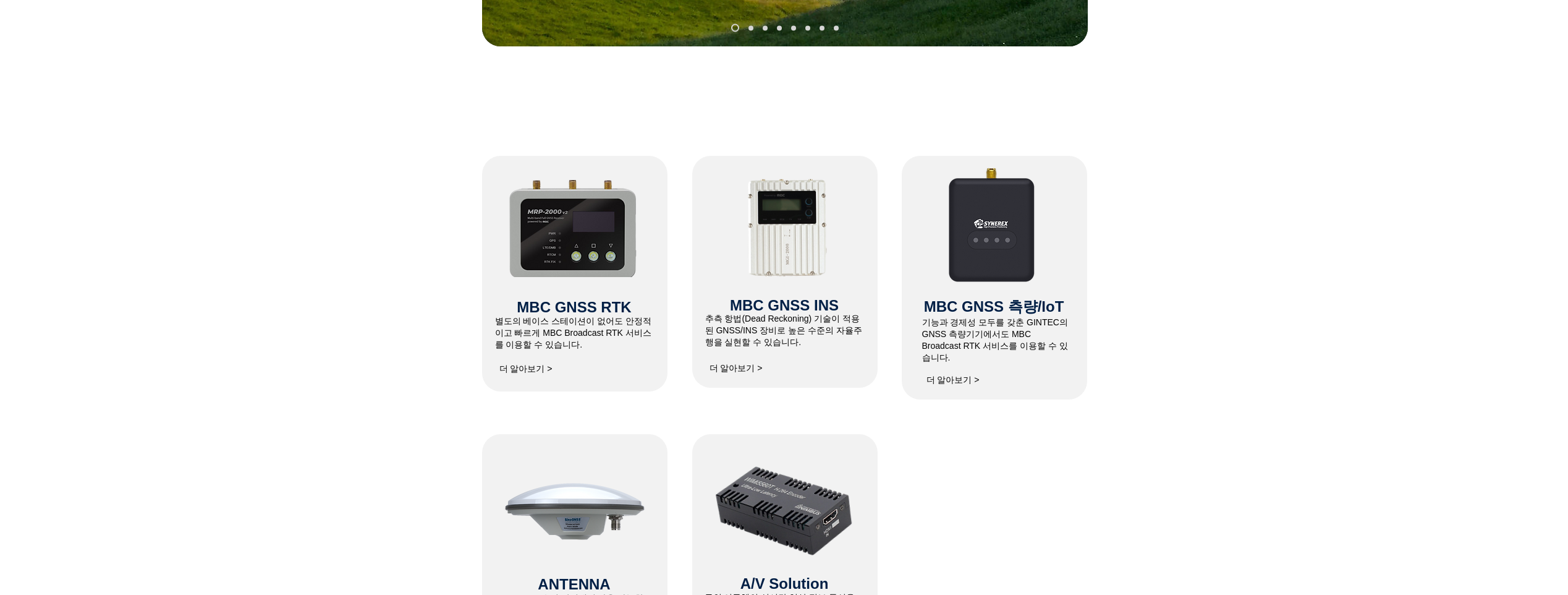
click at [779, 227] on img at bounding box center [789, 230] width 114 height 107
click at [733, 369] on span "더 알아보기 >" at bounding box center [736, 368] width 53 height 11
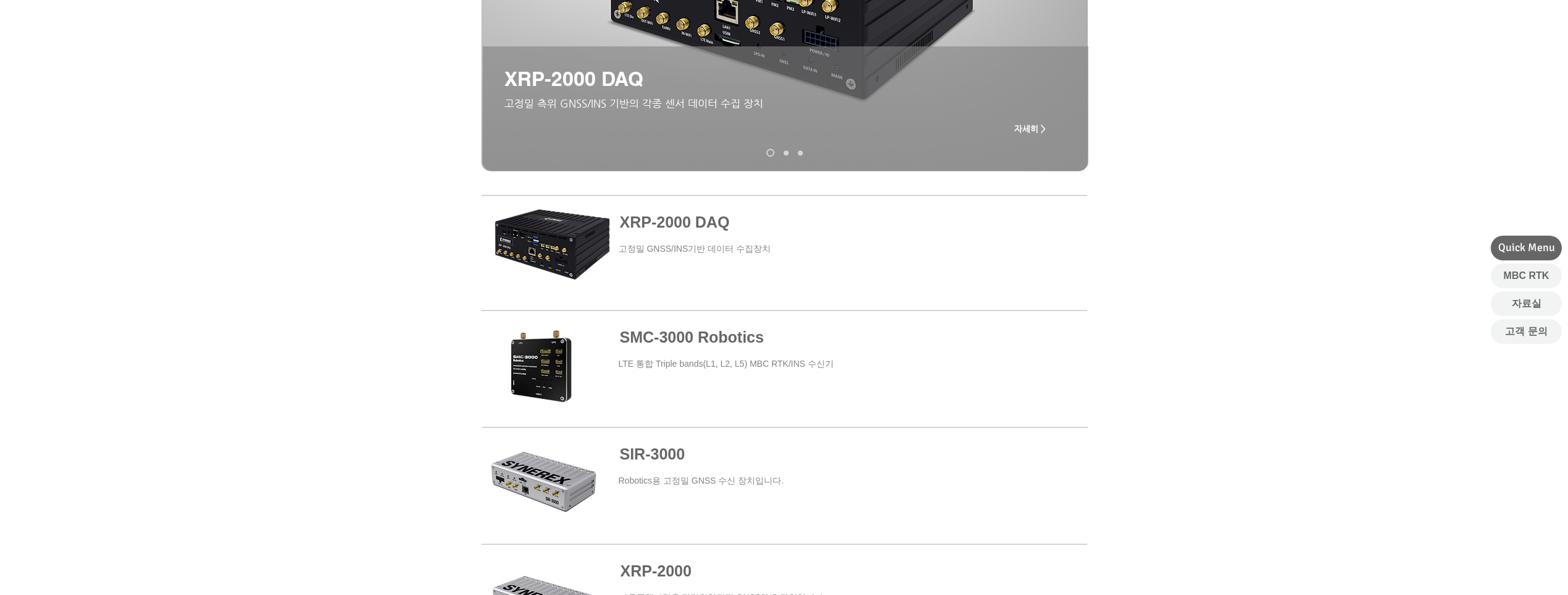
scroll to position [371, 0]
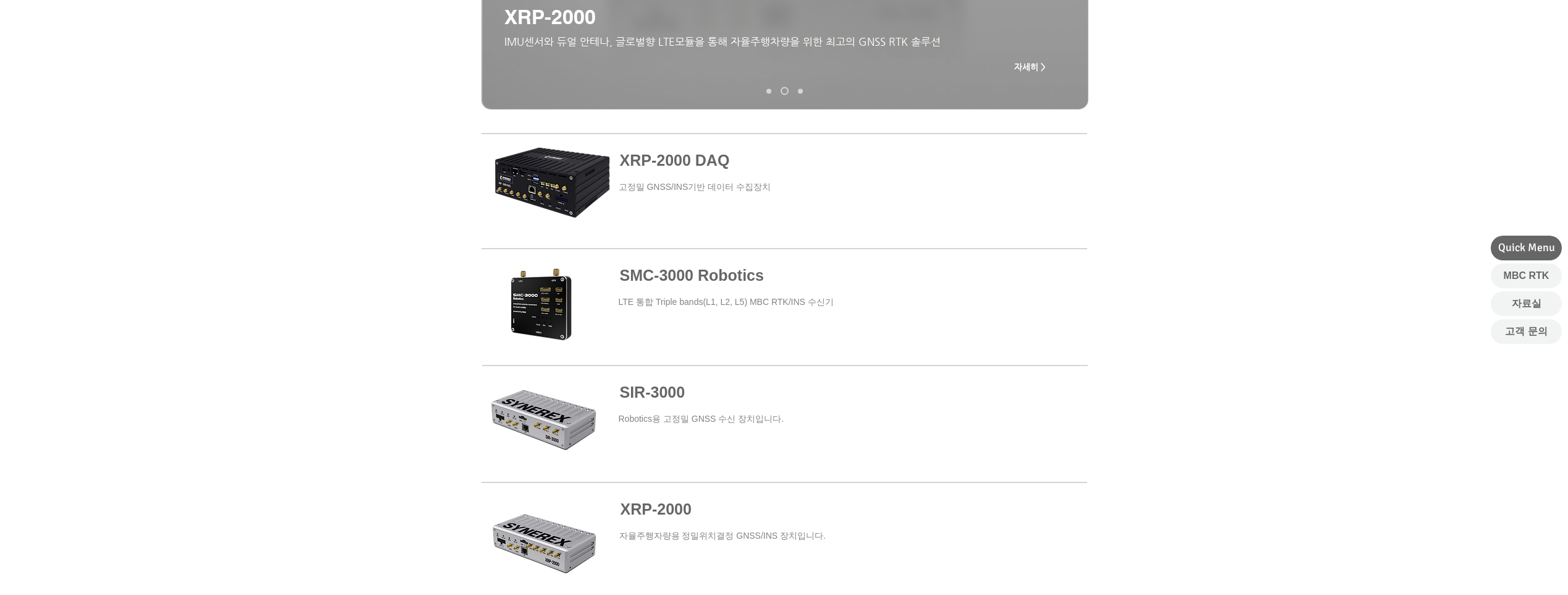
click at [744, 277] on span "SMC-3000 Robotics" at bounding box center [691, 275] width 144 height 18
click at [545, 296] on span at bounding box center [785, 306] width 606 height 112
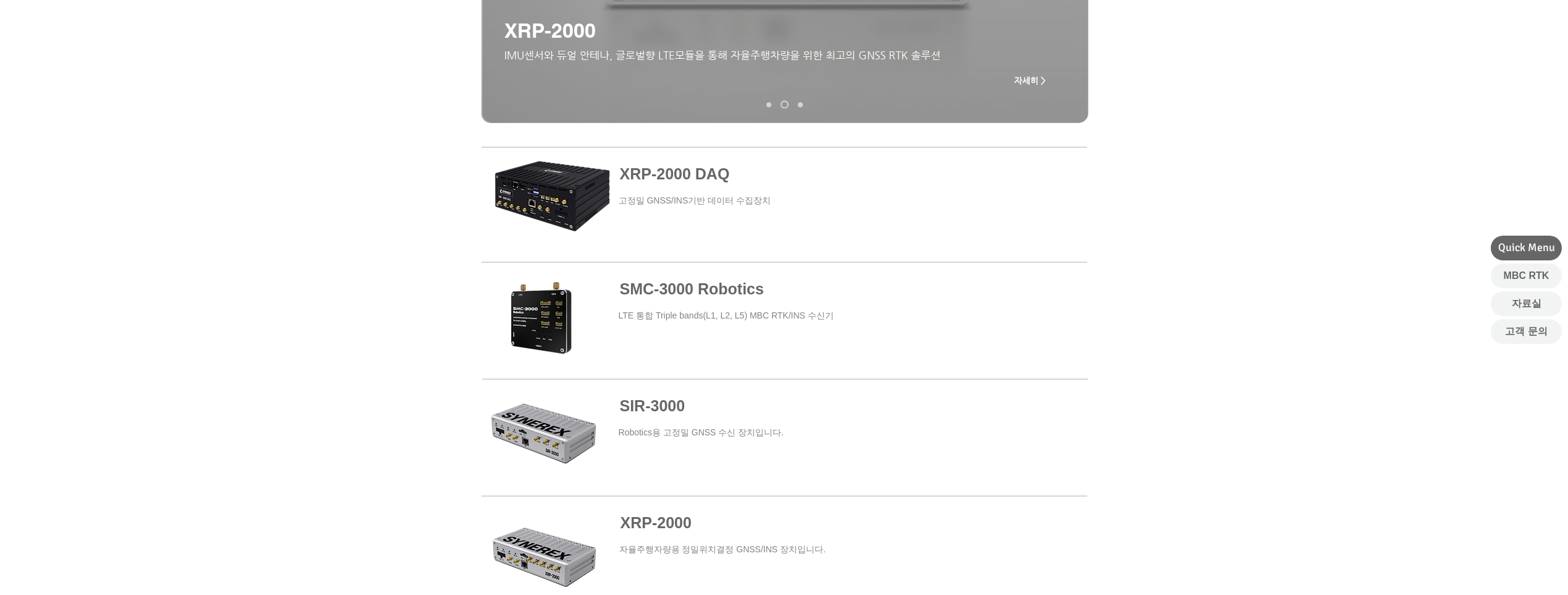
scroll to position [371, 0]
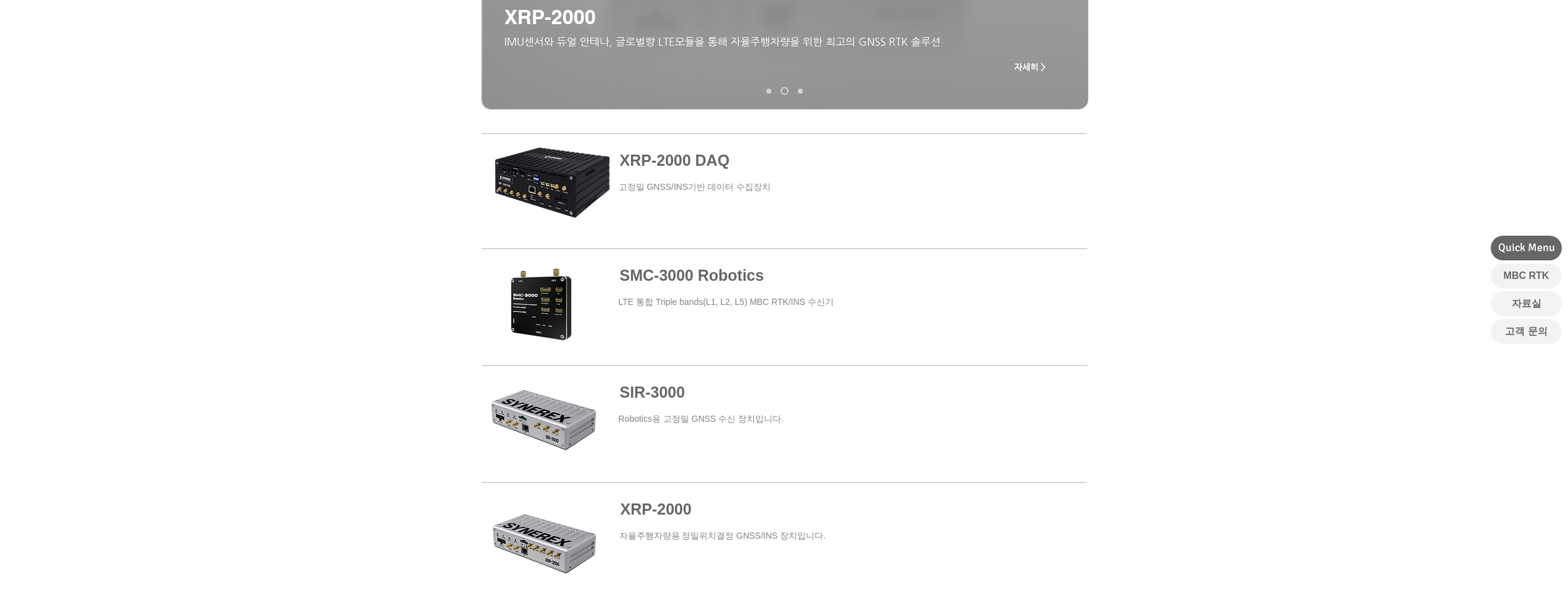
click at [531, 284] on span at bounding box center [785, 306] width 606 height 112
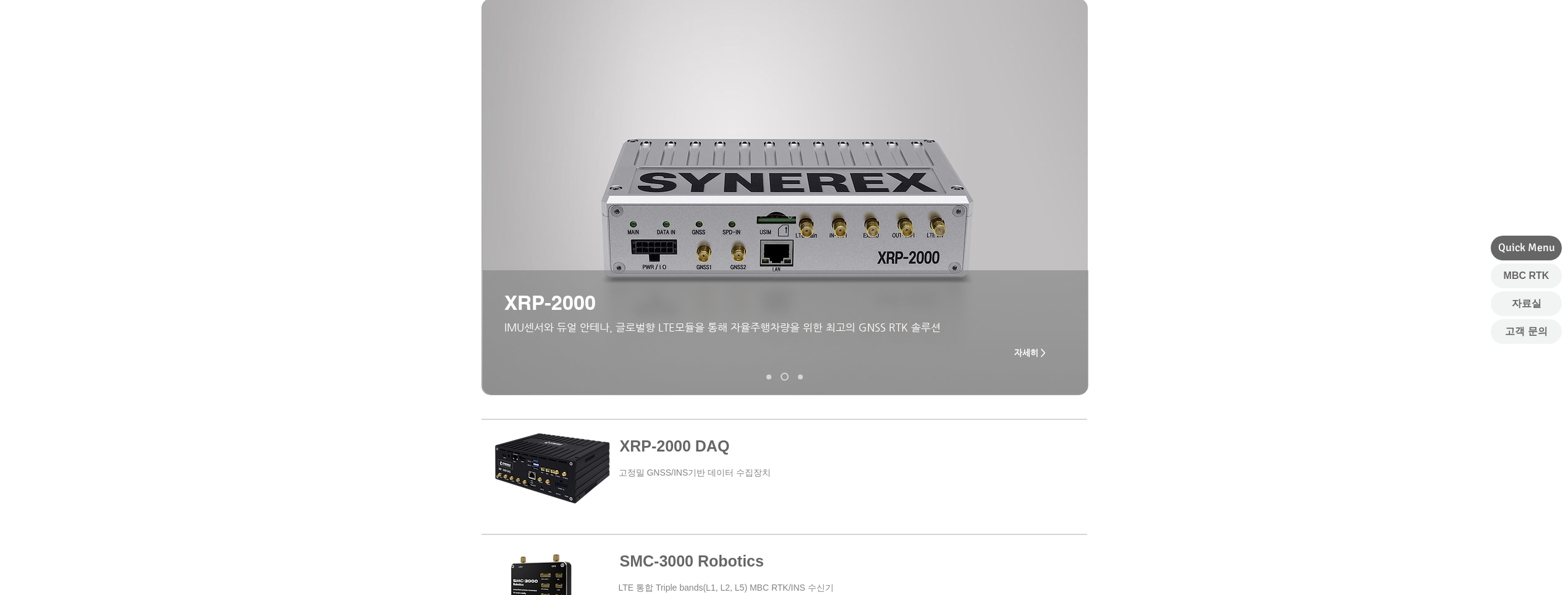
scroll to position [309, 0]
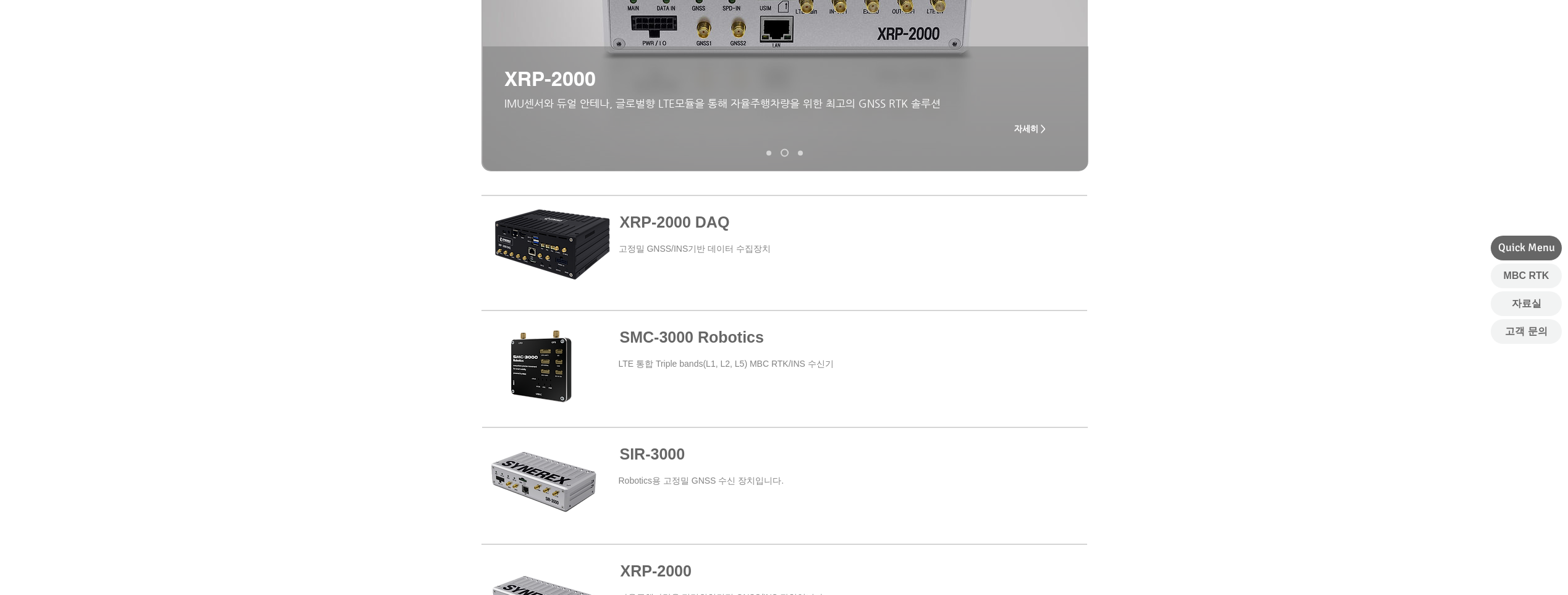
click at [667, 335] on span "SMC-3000 Robotics" at bounding box center [691, 337] width 144 height 18
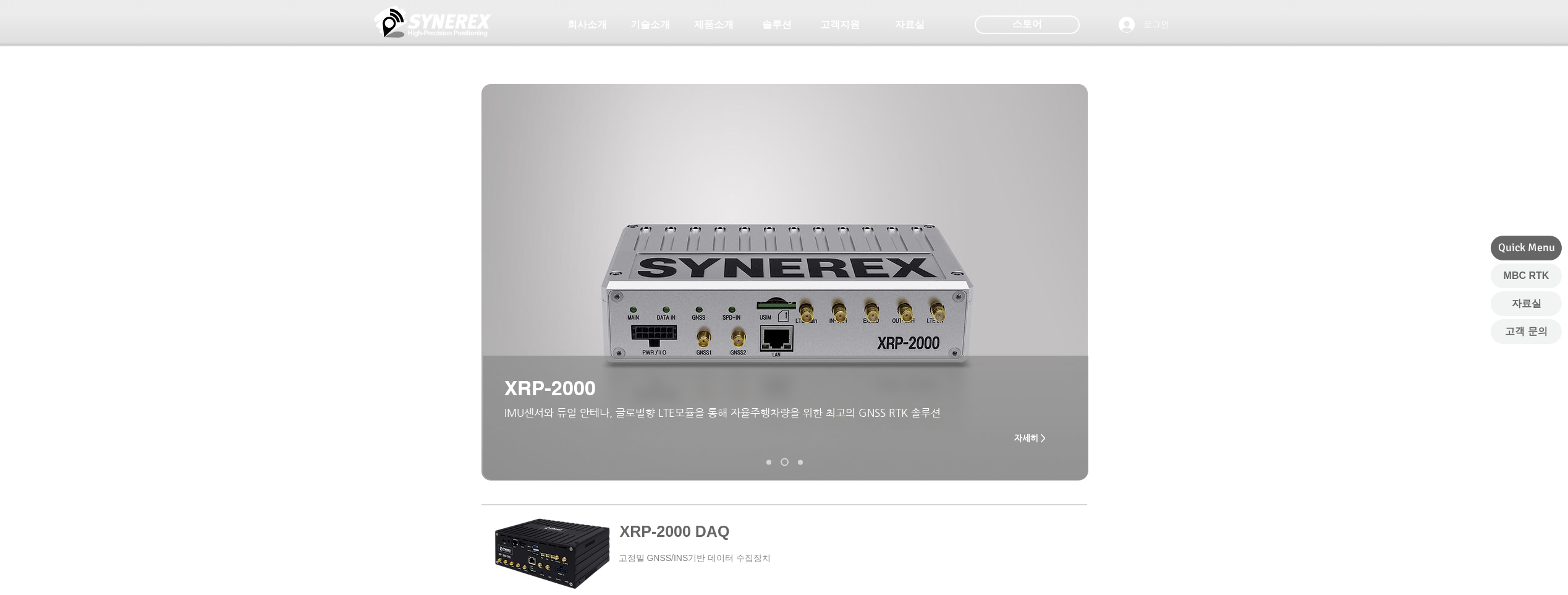
scroll to position [371, 0]
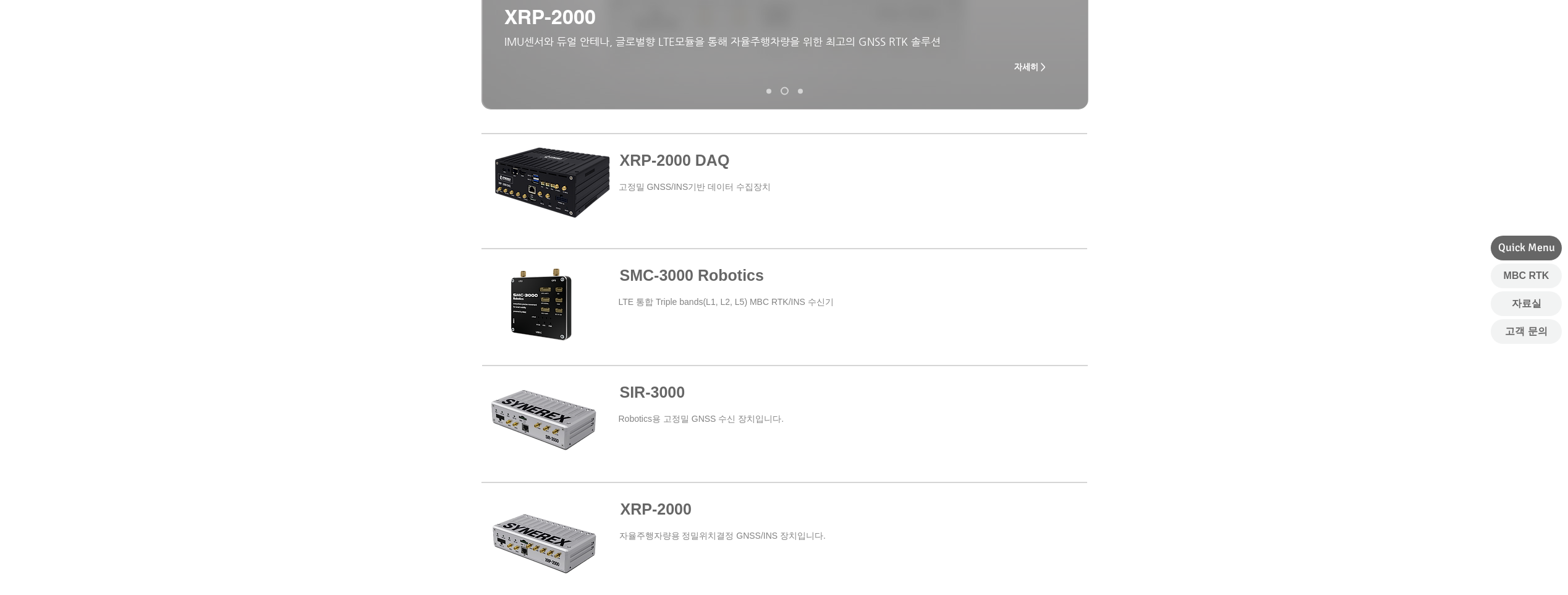
click at [537, 292] on span at bounding box center [785, 306] width 606 height 112
click at [685, 270] on span "SMC-3000 Robotics" at bounding box center [691, 275] width 144 height 18
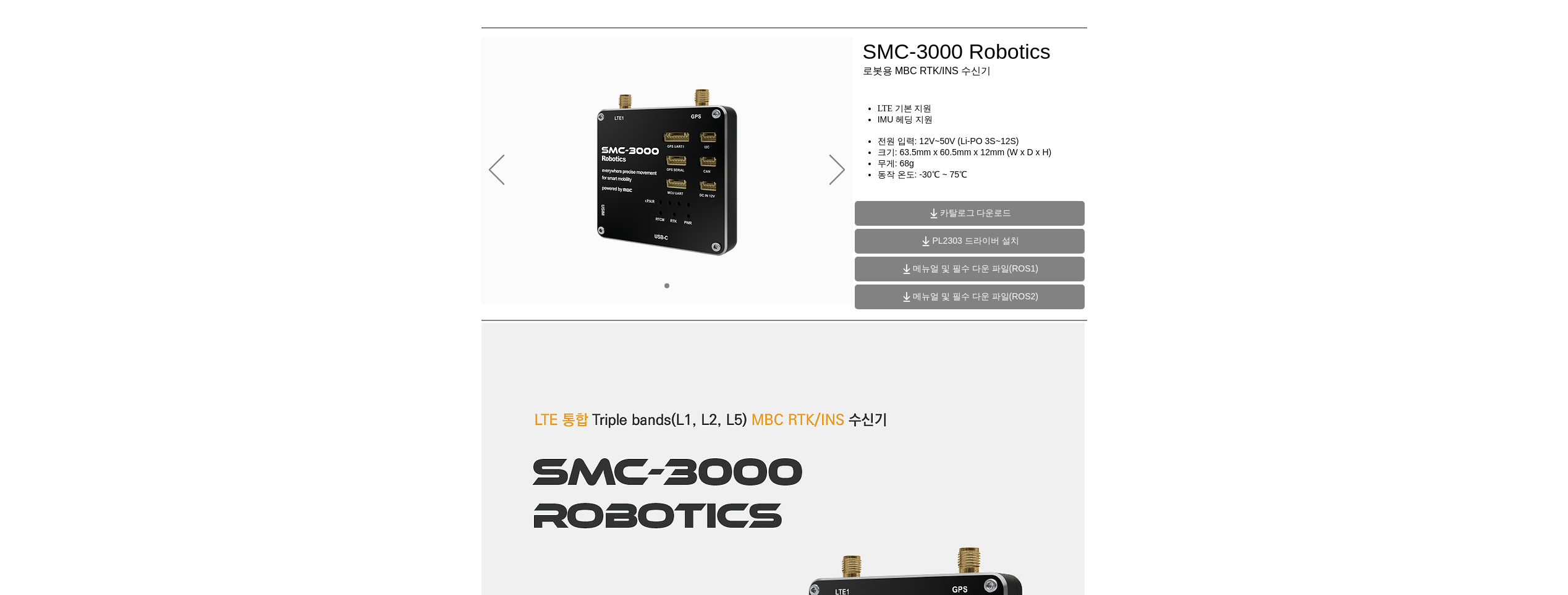
scroll to position [62, 0]
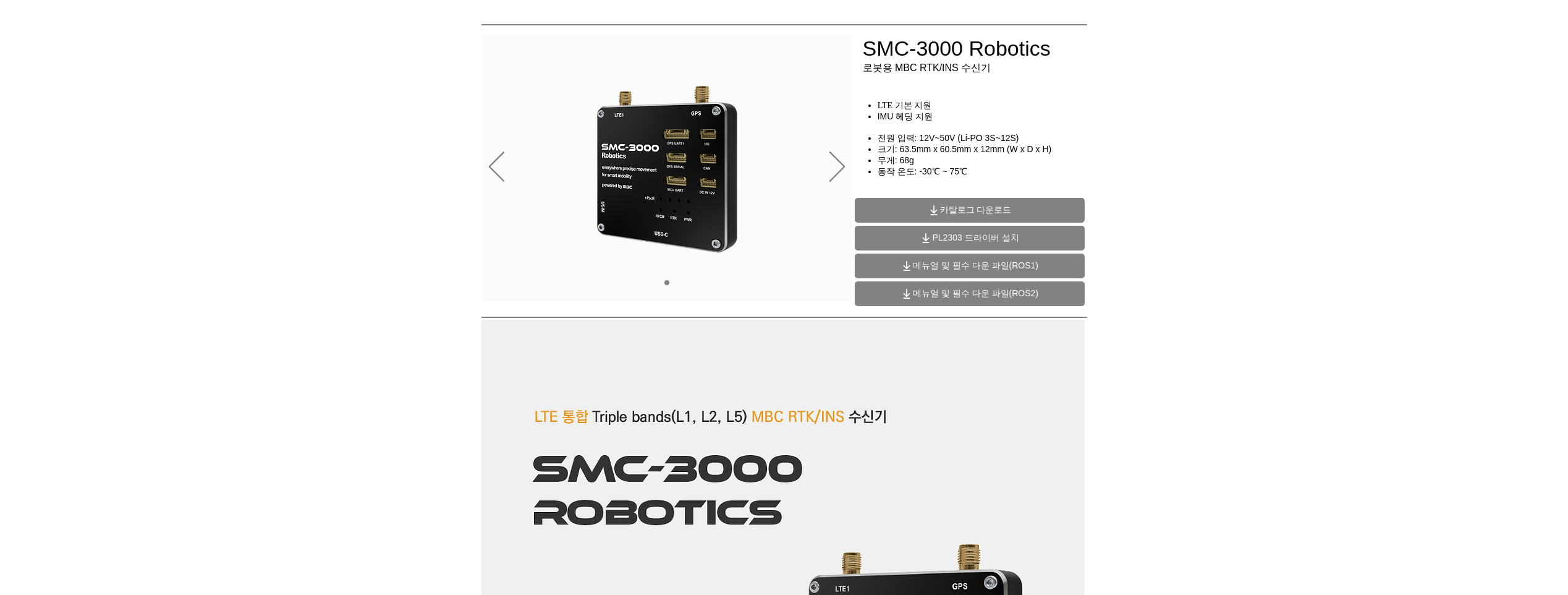
click at [389, 137] on div "main content" at bounding box center [784, 219] width 1568 height 185
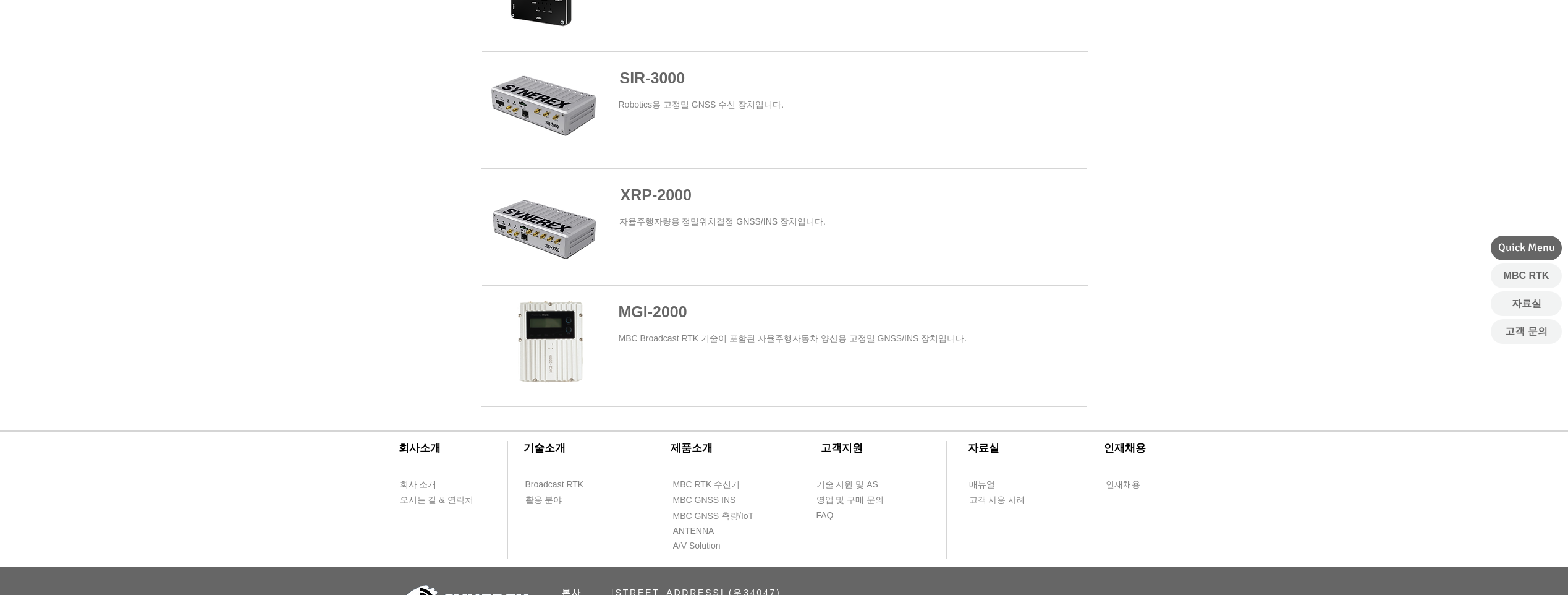
scroll to position [742, 0]
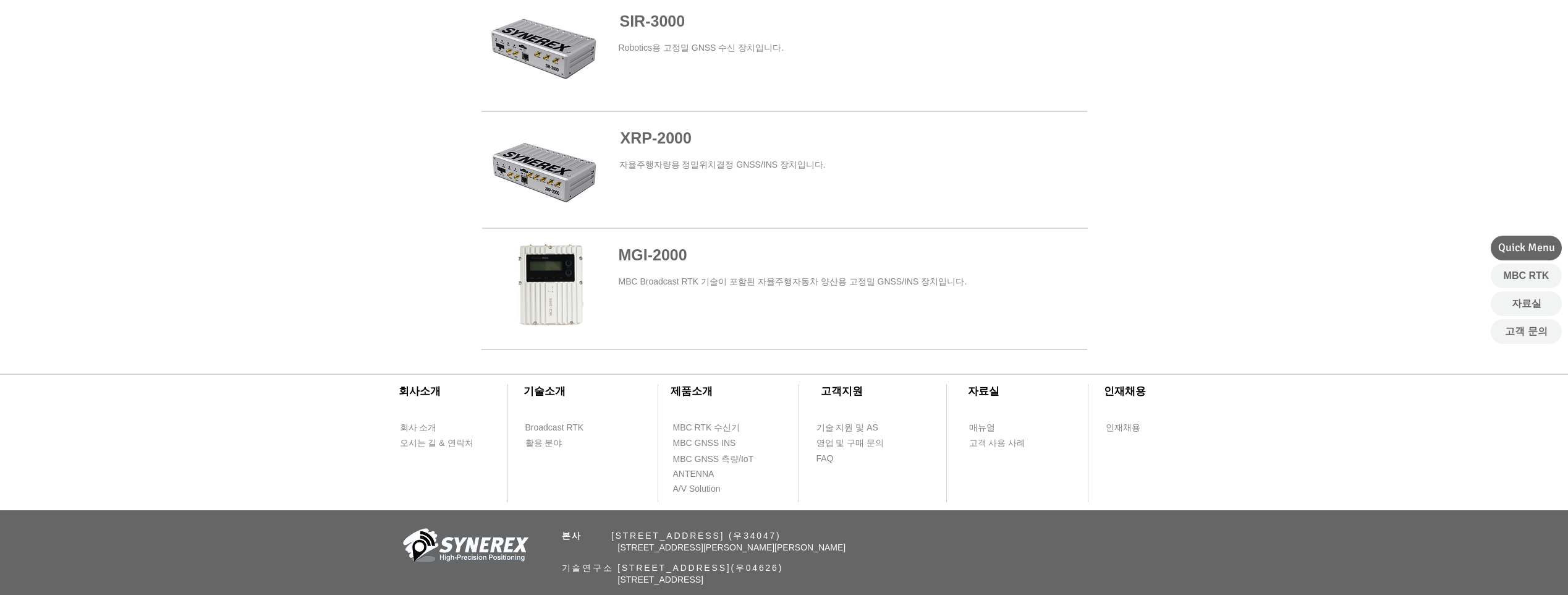
click at [660, 258] on span at bounding box center [784, 286] width 606 height 112
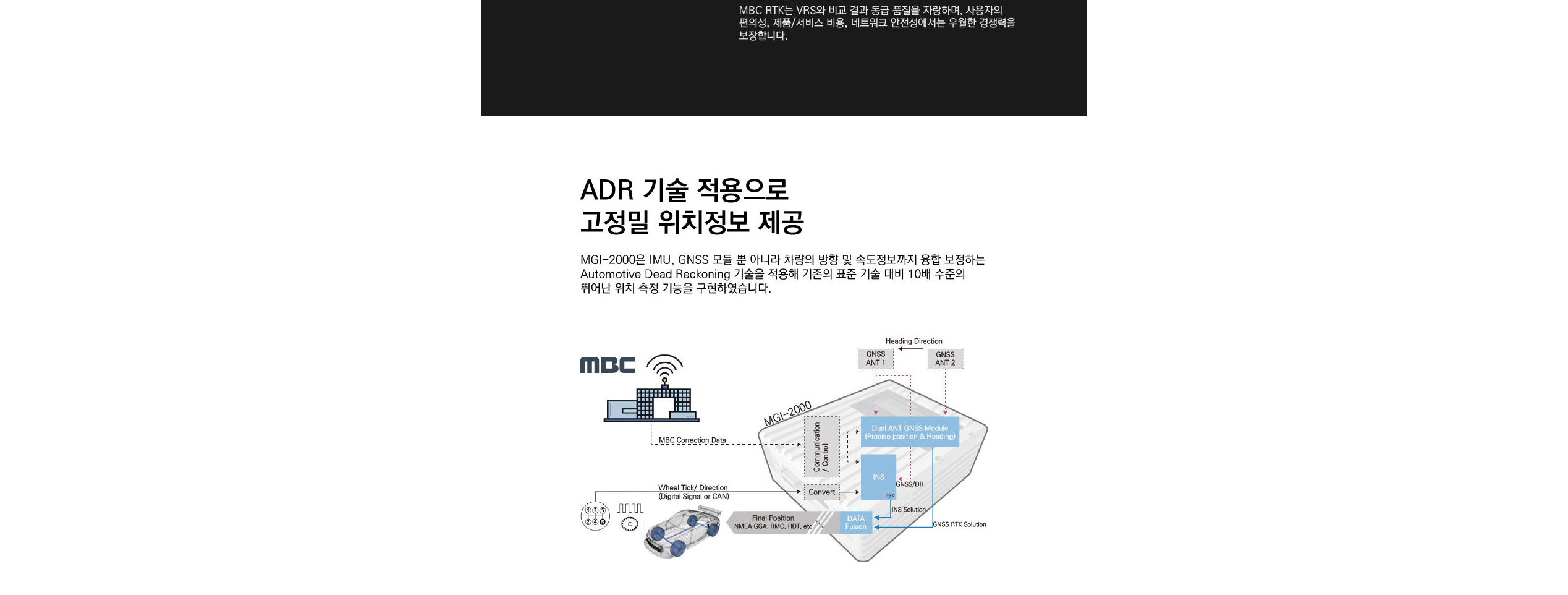
scroll to position [2102, 0]
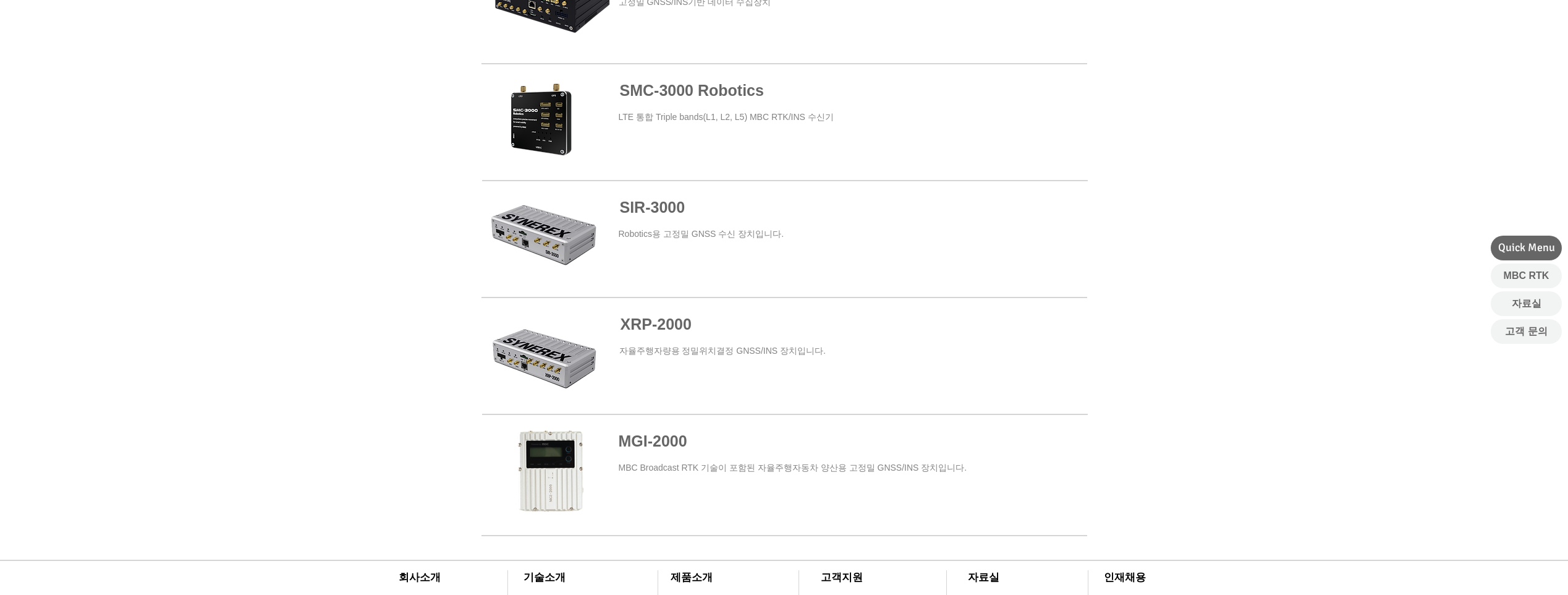
scroll to position [309, 0]
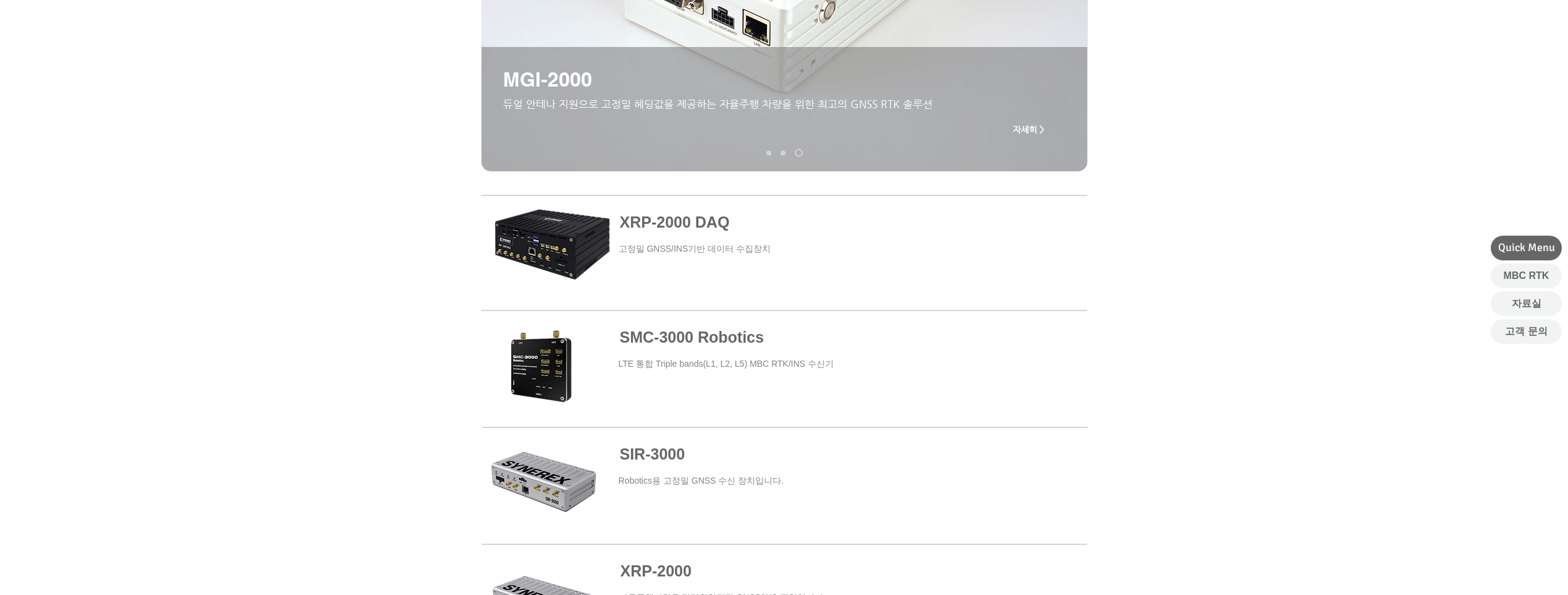
click at [698, 343] on span "SMC-3000 Robotics" at bounding box center [691, 337] width 144 height 18
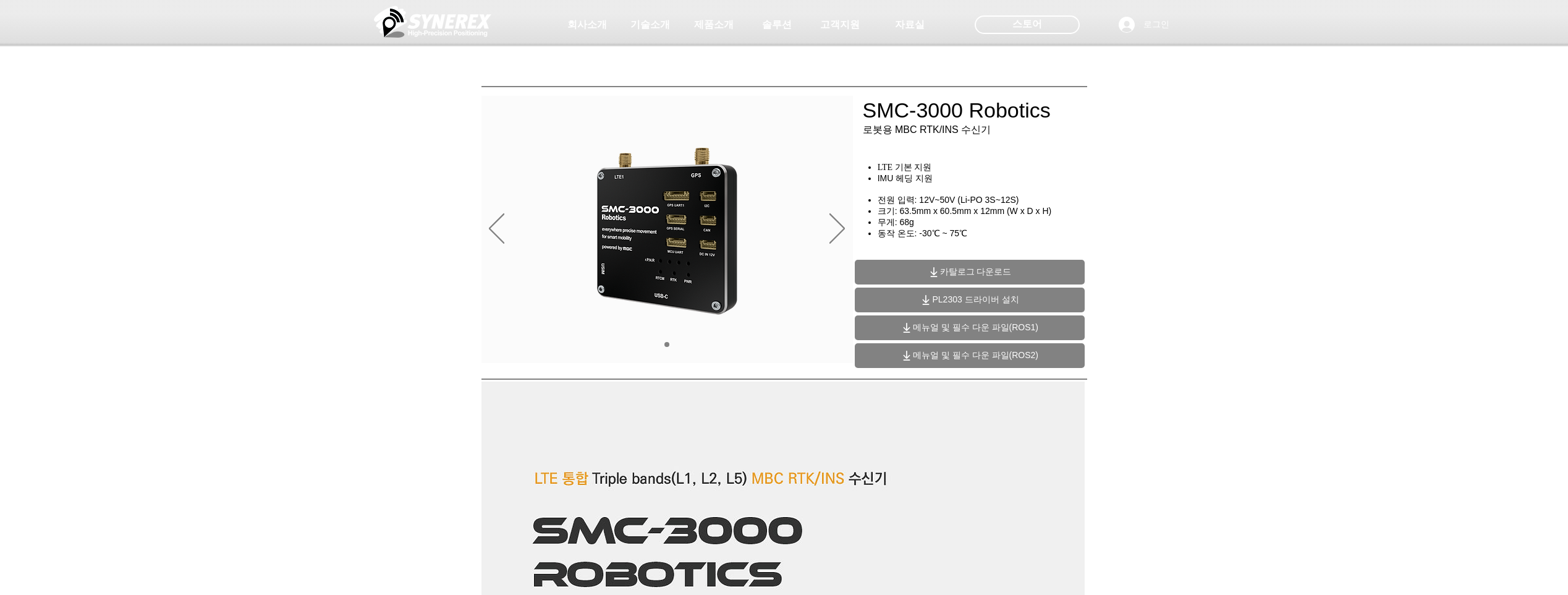
click at [963, 269] on span "카탈로그 다운로드" at bounding box center [976, 272] width 72 height 11
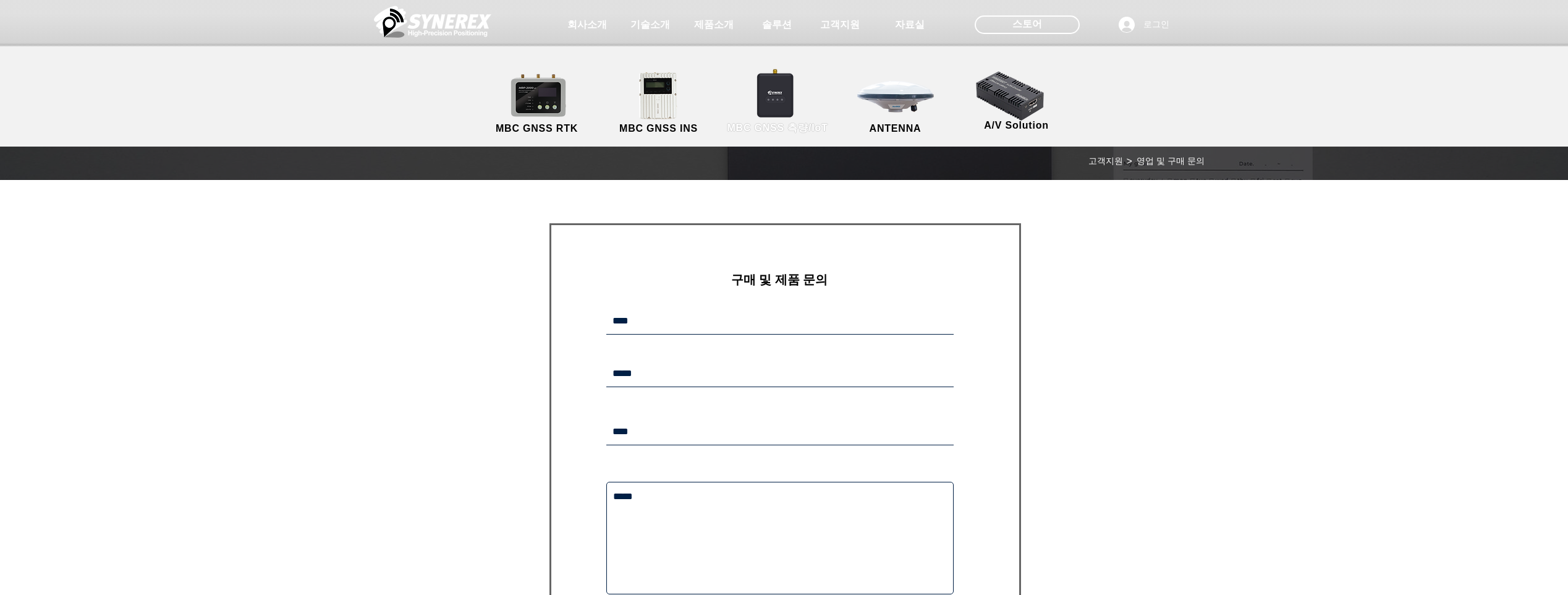
click at [768, 94] on link "MBC GNSS 측량/IoT" at bounding box center [778, 103] width 120 height 65
click at [641, 92] on link "MBC GNSS INS" at bounding box center [658, 103] width 112 height 65
click at [656, 92] on link "MBC GNSS INS" at bounding box center [658, 103] width 112 height 65
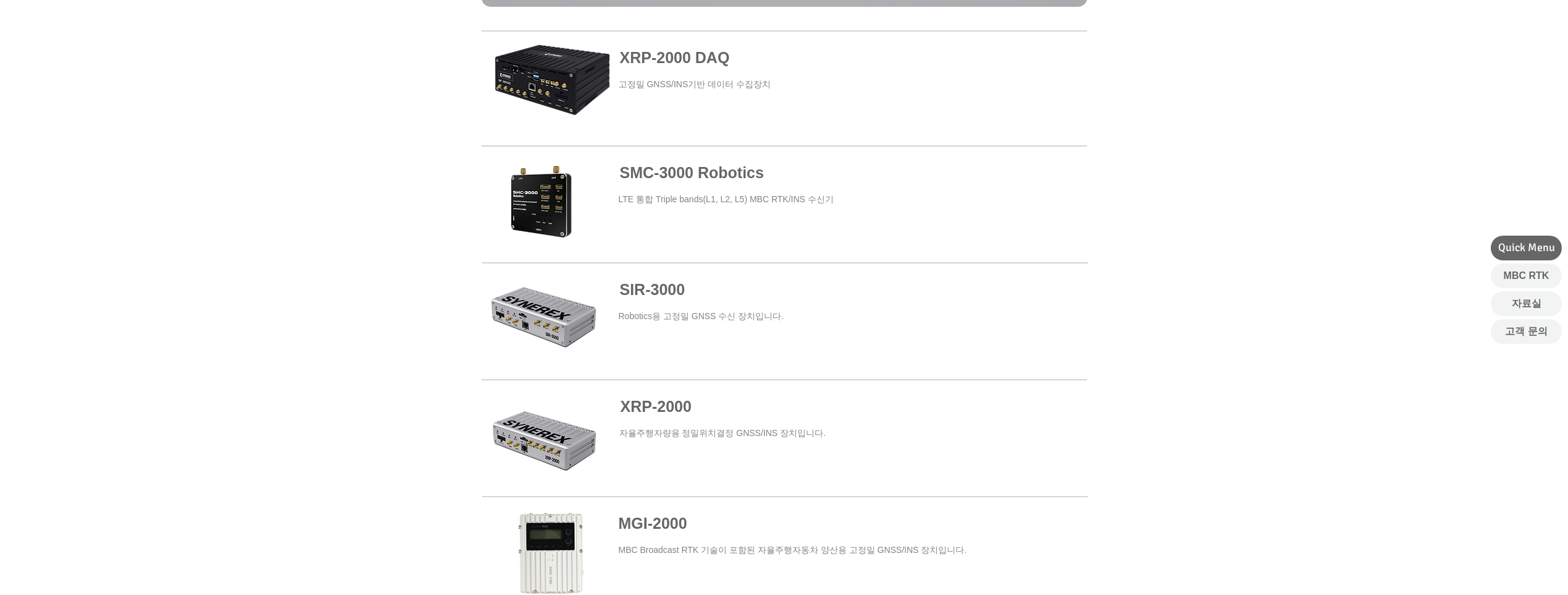
scroll to position [494, 0]
